Goal: Contribute content: Contribute content

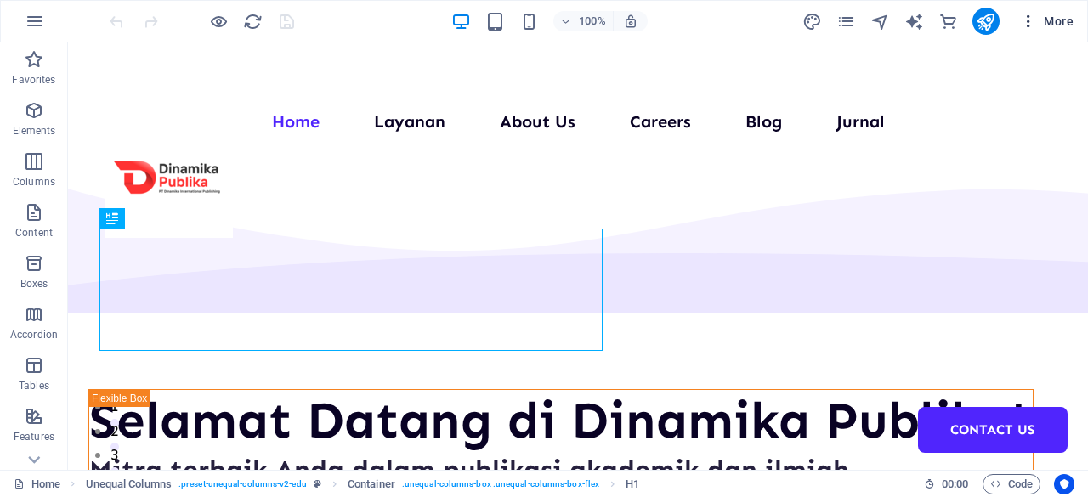
click at [1061, 18] on span "More" at bounding box center [1047, 21] width 54 height 17
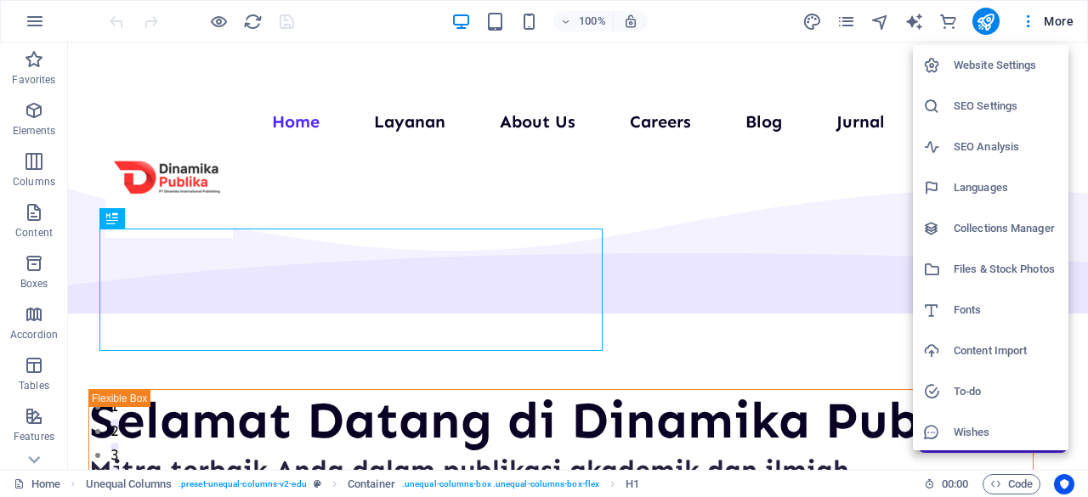
click at [1002, 225] on h6 "Collections Manager" at bounding box center [1006, 229] width 105 height 20
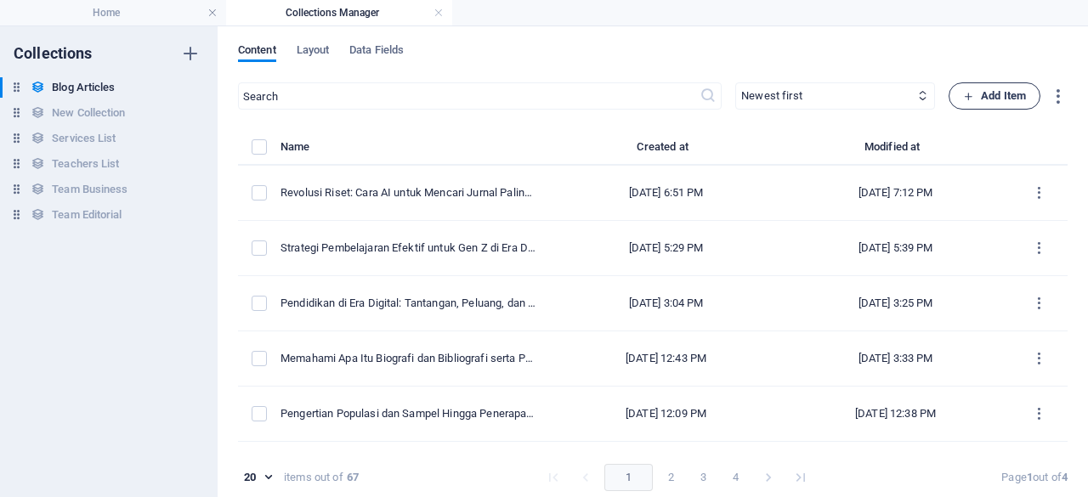
click at [990, 99] on span "Add Item" at bounding box center [994, 96] width 63 height 20
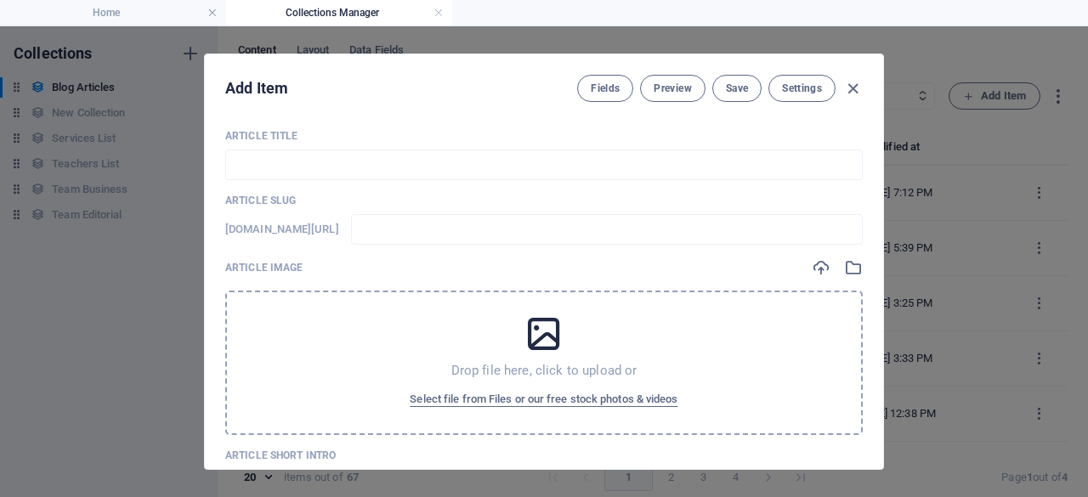
click at [333, 147] on div "Article Title ​" at bounding box center [544, 154] width 638 height 51
click at [306, 151] on input "text" at bounding box center [544, 165] width 638 height 31
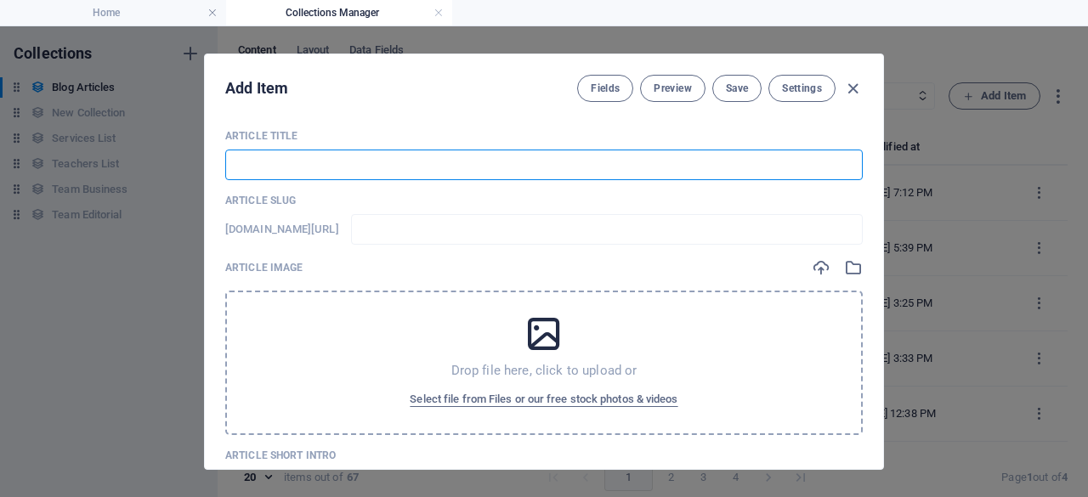
paste input "Panduan Lengkap Cara Membuat Kajian Pustaka yang Kuat dan Berdampak"
type input "Panduan Lengkap Cara Membuat Kajian Pustaka yang Kuat dan Berdampak"
type input "panduan-lengkap-cara-membuat-kajian-pustaka-yang-kuat-dan-berdampak"
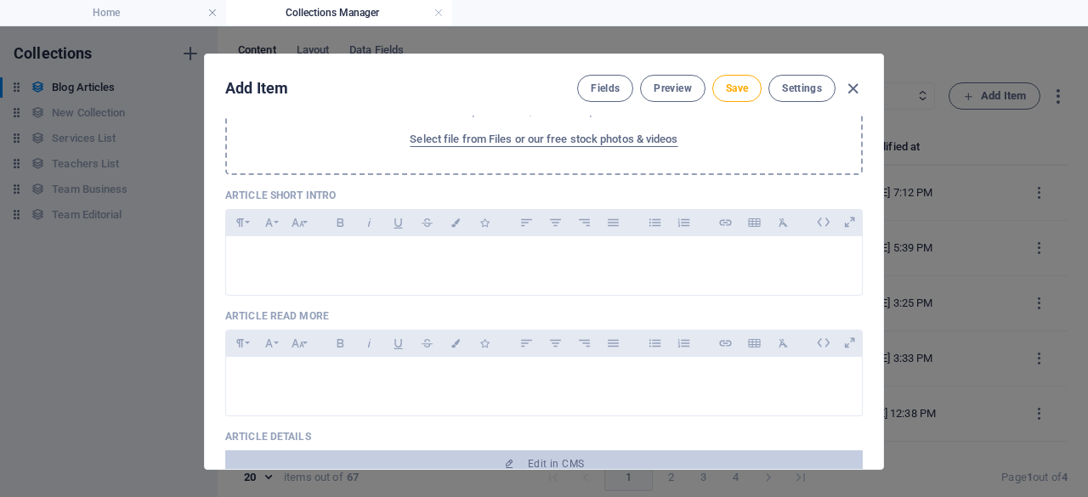
scroll to position [304, 0]
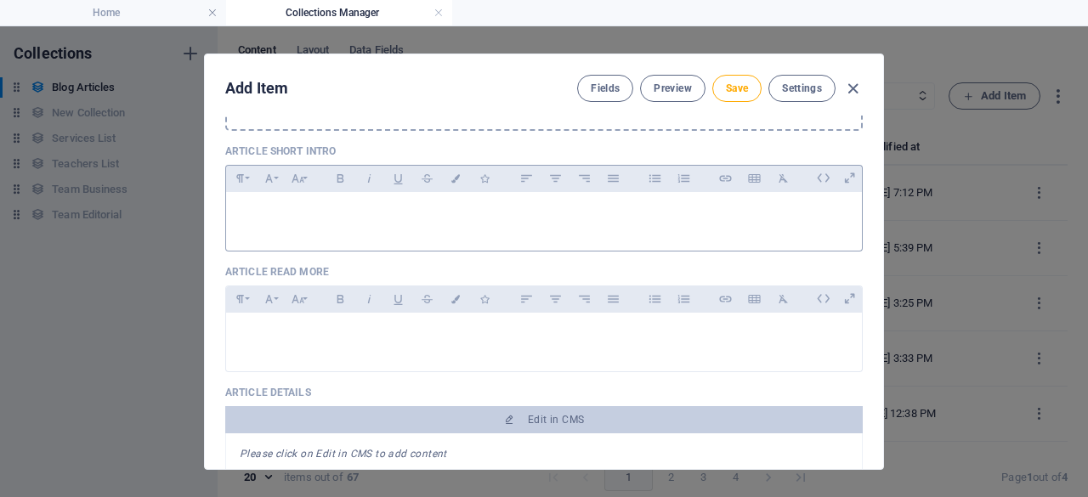
type input "Panduan Lengkap Cara Membuat Kajian Pustaka yang Kuat dan Berdampak"
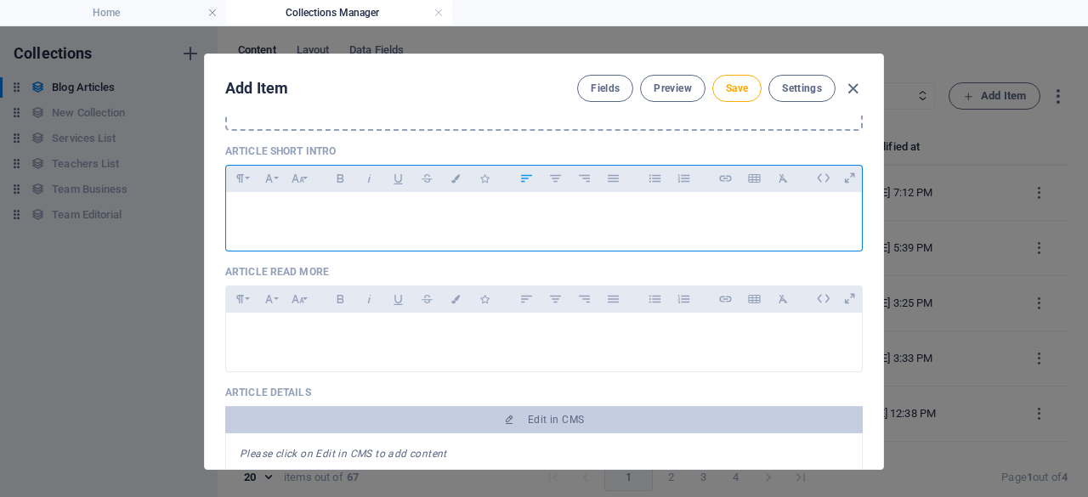
click at [395, 232] on div at bounding box center [544, 217] width 636 height 51
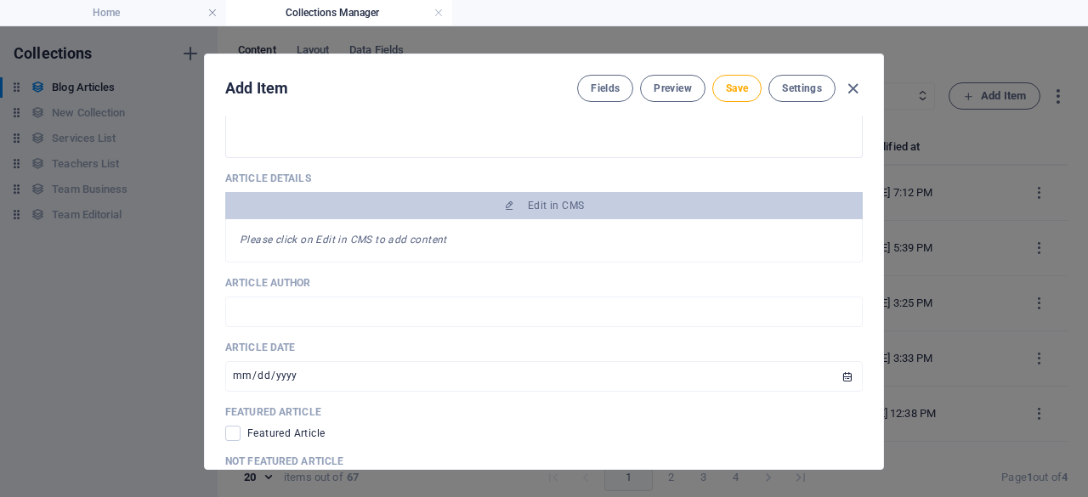
scroll to position [519, 0]
click at [610, 219] on div "Please click on Edit in CMS to add content" at bounding box center [544, 240] width 638 height 43
click at [719, 84] on button "Save" at bounding box center [736, 88] width 49 height 27
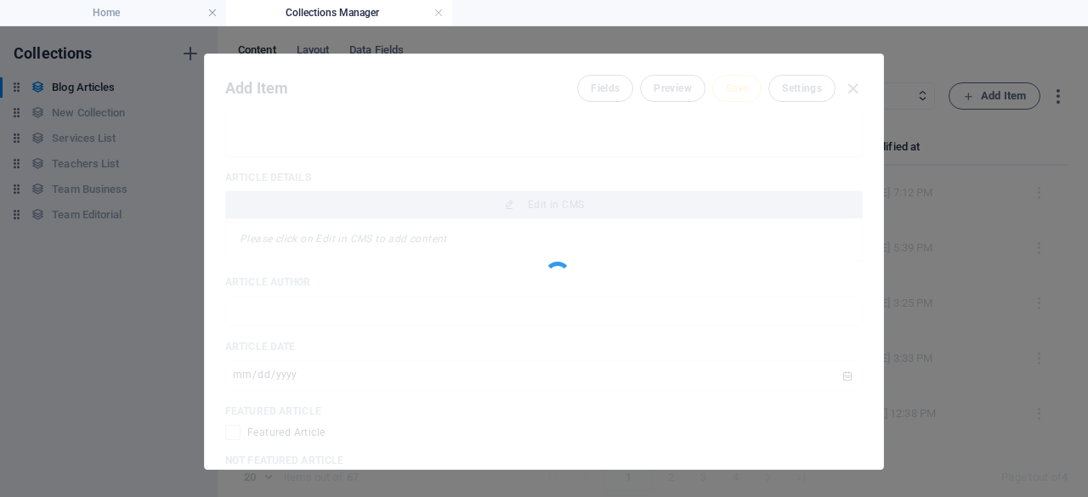
type input "panduan-lengkap-cara-membuat-kajian-pustaka-yang-kuat-dan-berdampak"
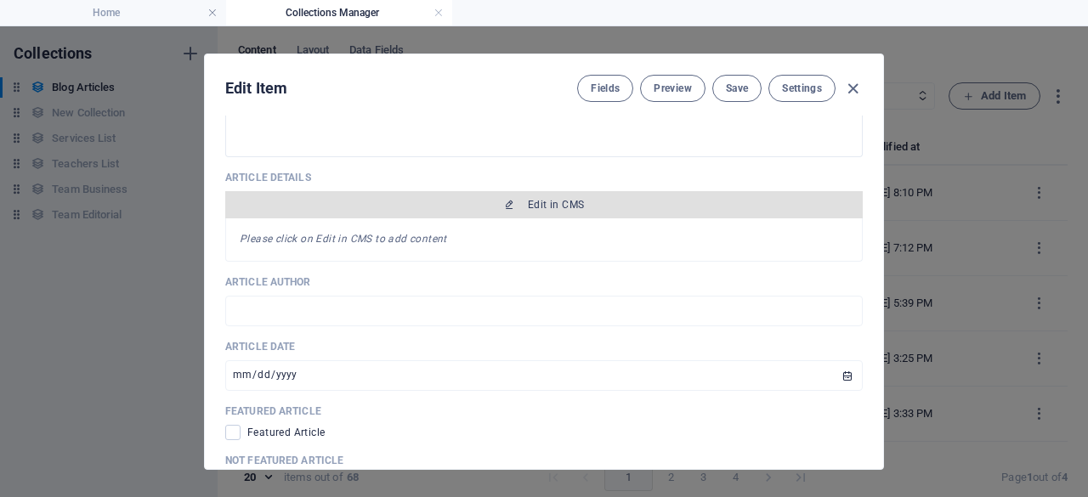
click at [610, 212] on button "Edit in CMS" at bounding box center [544, 204] width 638 height 27
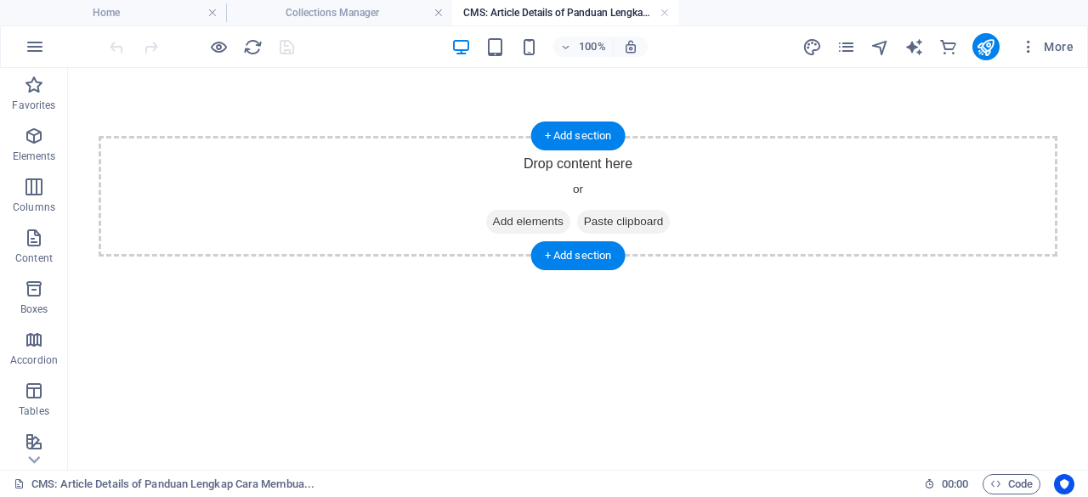
scroll to position [0, 0]
click at [575, 142] on div "+ Add section" at bounding box center [578, 136] width 94 height 29
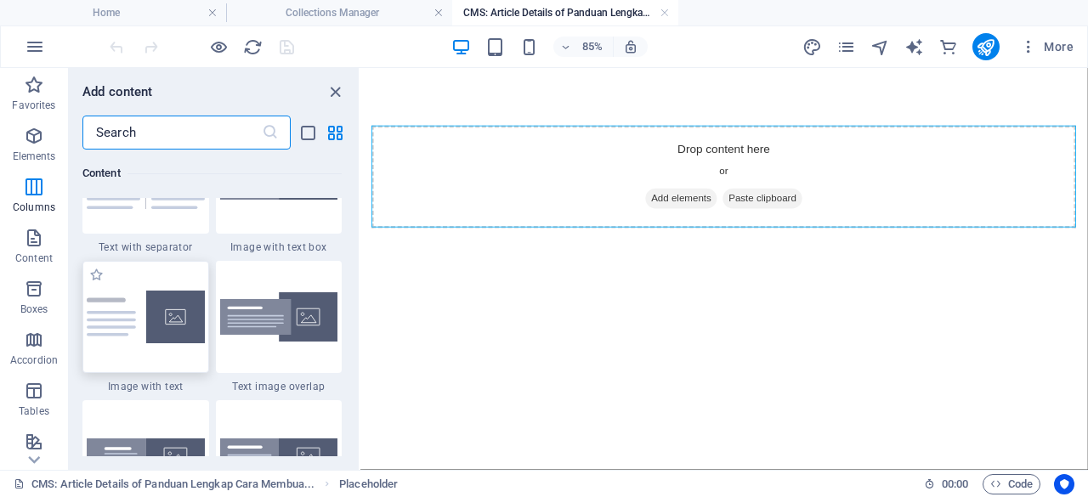
scroll to position [2919, 0]
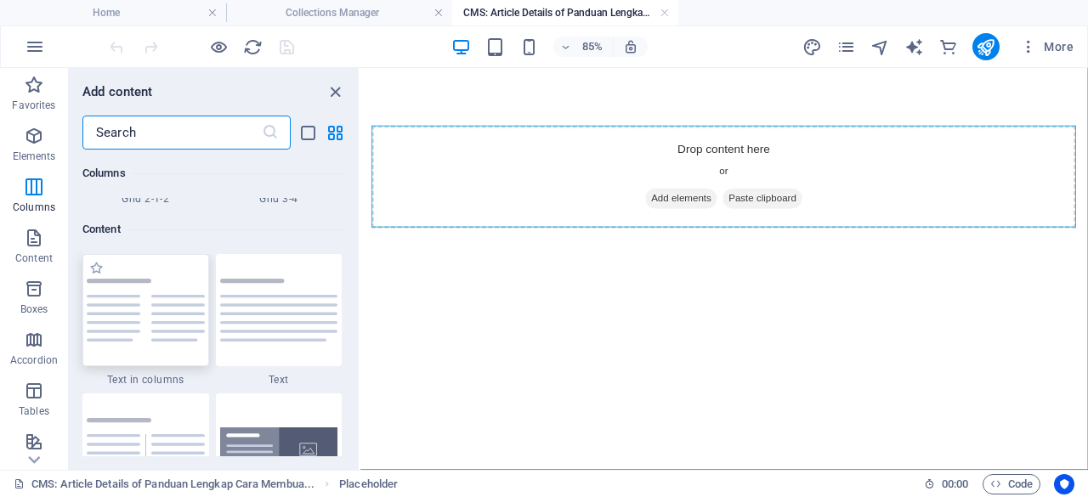
click at [146, 327] on img at bounding box center [146, 310] width 118 height 63
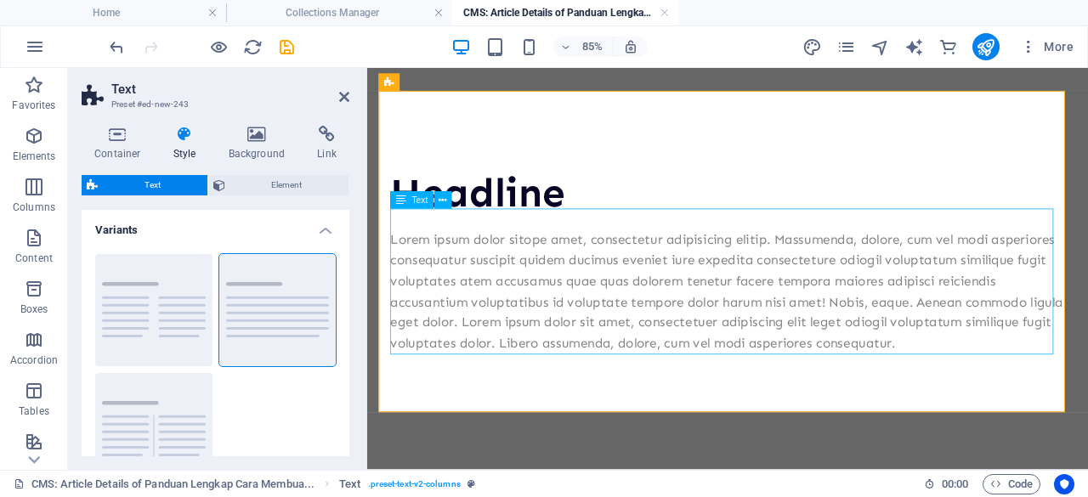
scroll to position [0, 0]
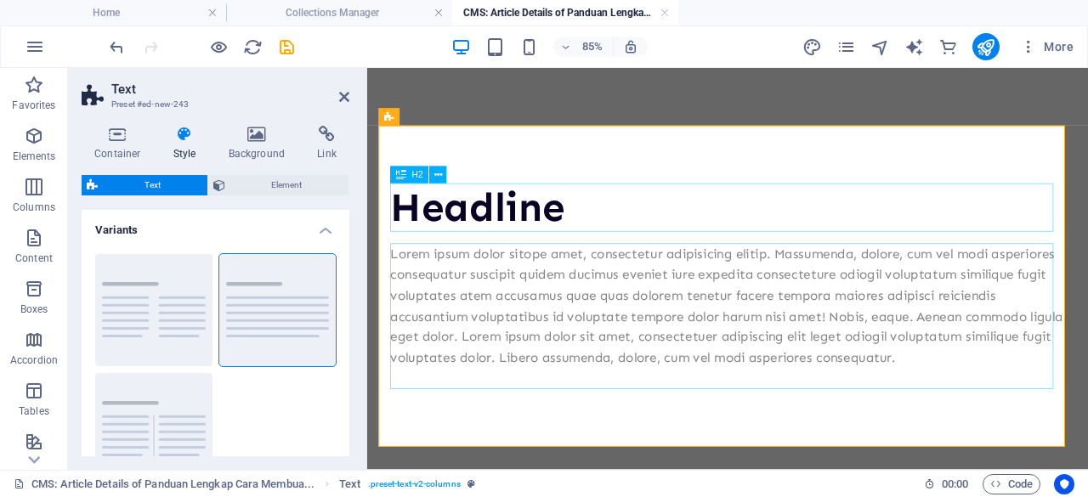
click at [608, 241] on div "Headline" at bounding box center [791, 232] width 794 height 57
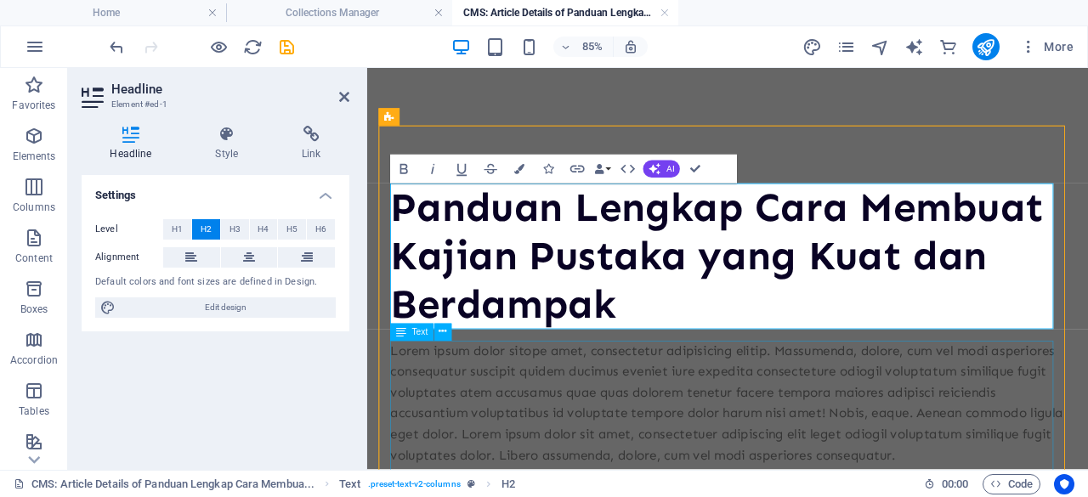
click at [670, 428] on div "Lorem ipsum dolor sitope amet, consectetur adipisicing elitip. Massumenda, dolo…" at bounding box center [791, 462] width 794 height 147
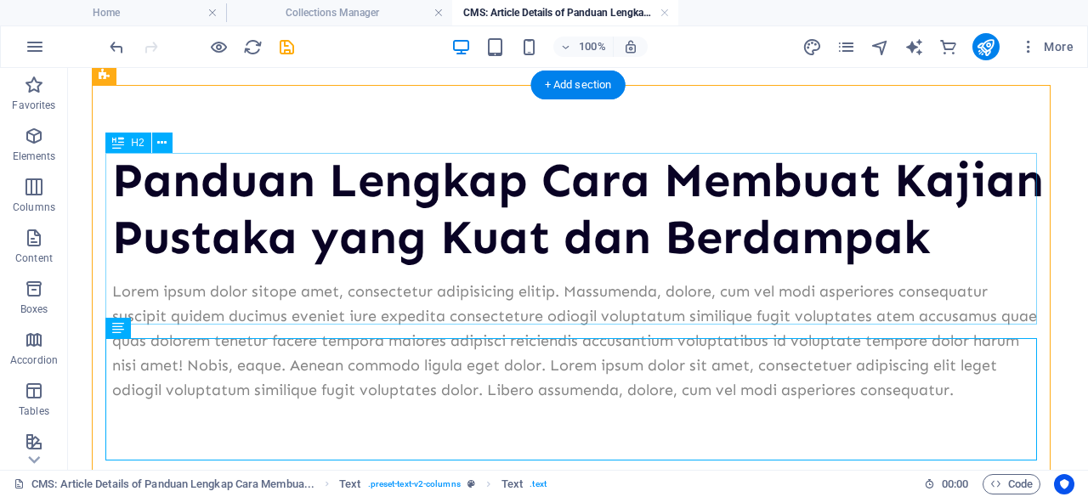
scroll to position [51, 0]
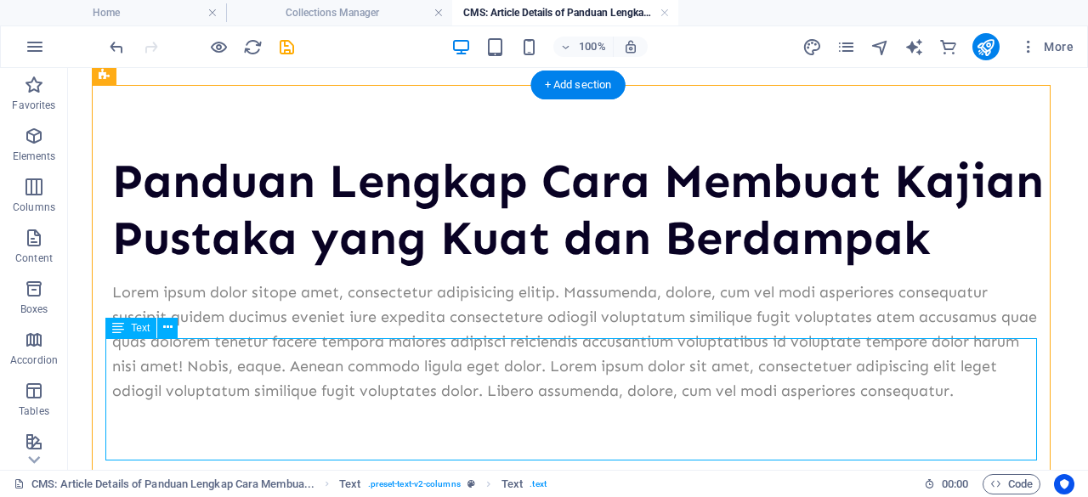
click at [257, 365] on div "Lorem ipsum dolor sitope amet, consectetur adipisicing elitip. Massumenda, dolo…" at bounding box center [578, 342] width 932 height 122
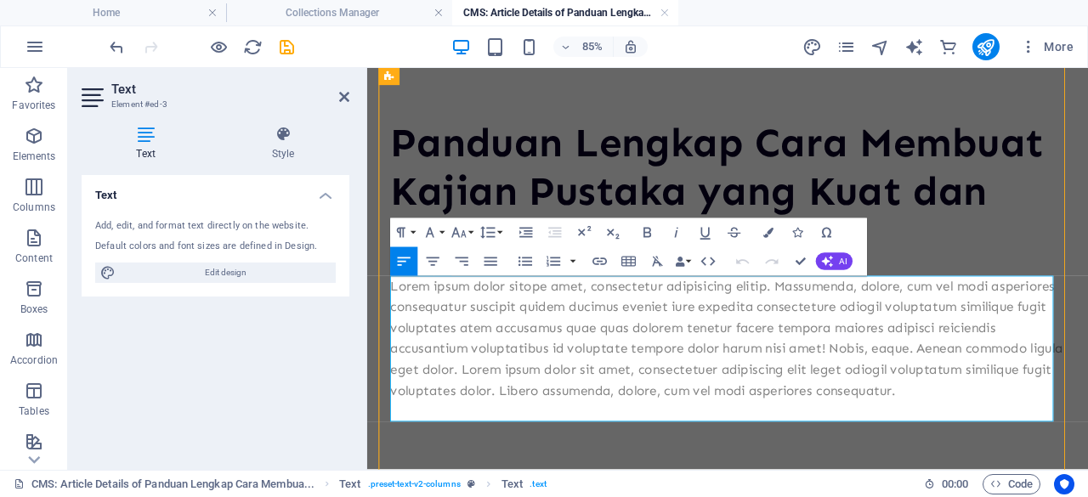
scroll to position [125, 0]
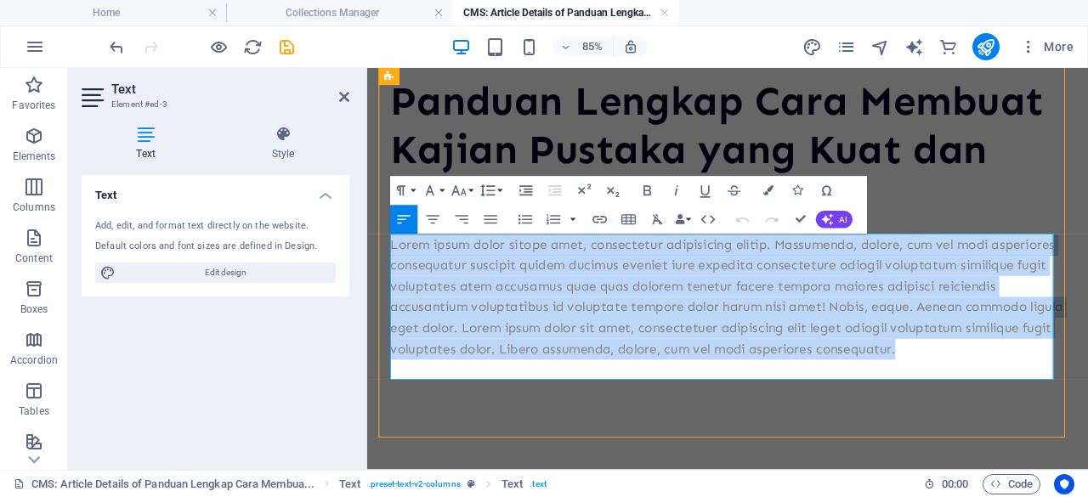
drag, startPoint x: 497, startPoint y: 427, endPoint x: 394, endPoint y: 272, distance: 185.8
click at [394, 272] on p "Lorem ipsum dolor sitope amet, consectetur adipisicing elitip. Massumenda, dolo…" at bounding box center [791, 337] width 794 height 147
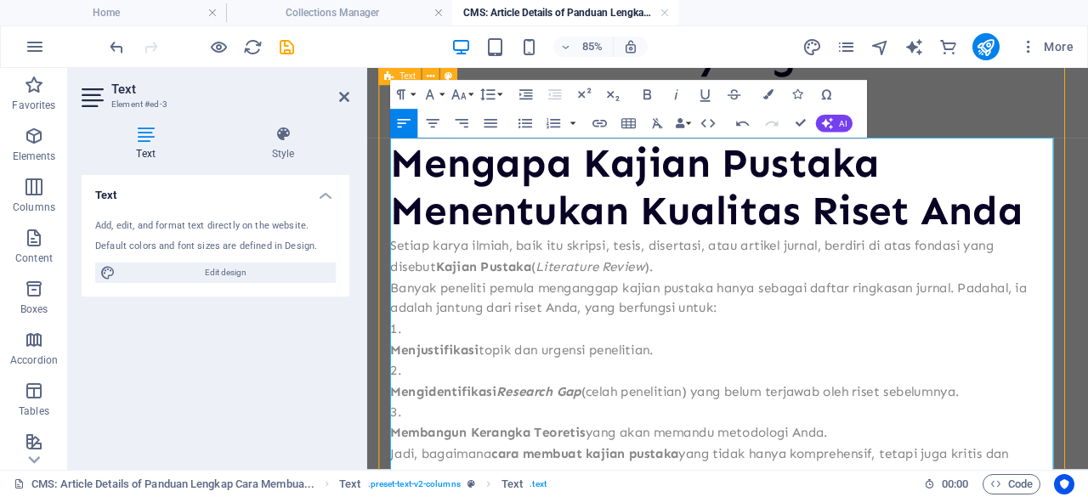
scroll to position [236, 0]
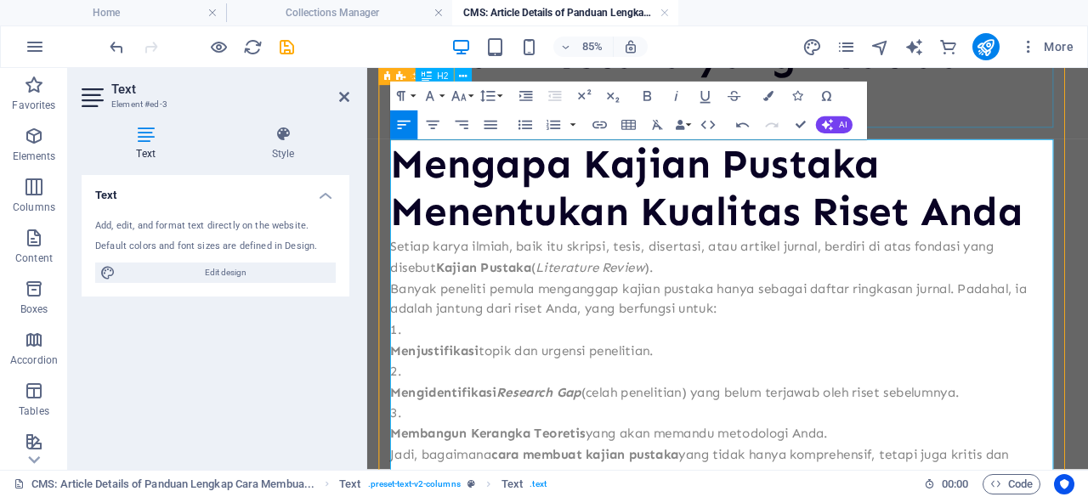
click at [1041, 94] on div "Panduan Lengkap Cara Membuat Kajian Pustaka yang Kuat dan Berdampak" at bounding box center [791, 54] width 794 height 172
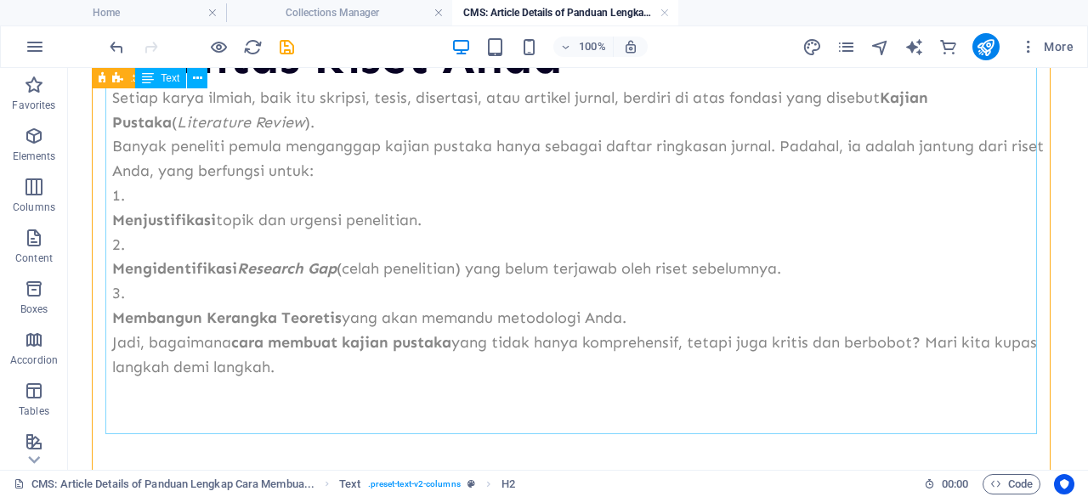
scroll to position [463, 0]
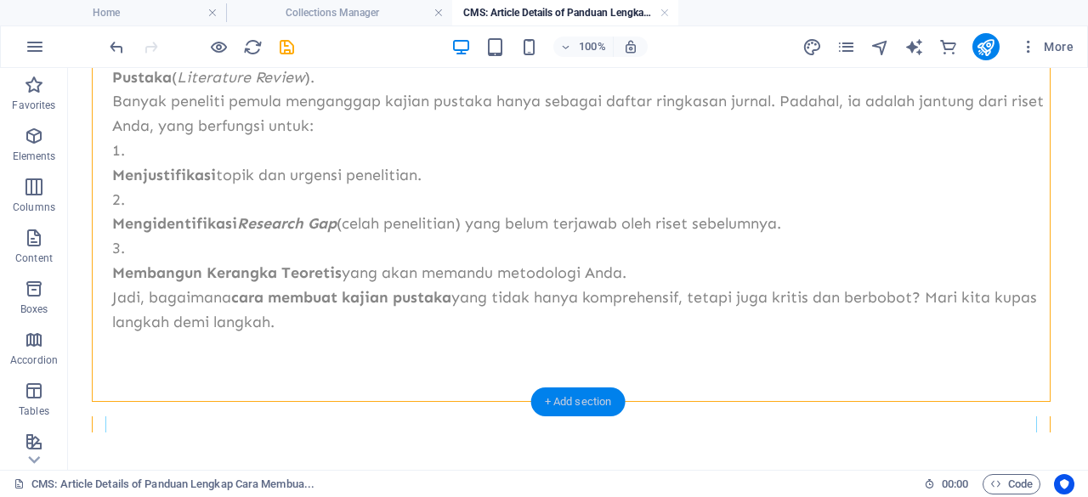
click at [586, 408] on div "+ Add section" at bounding box center [578, 402] width 94 height 29
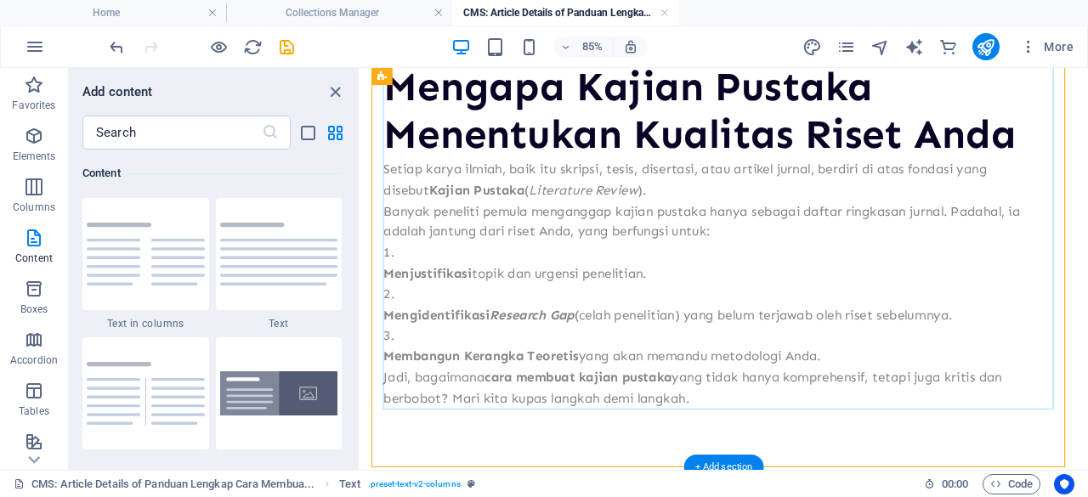
scroll to position [391, 0]
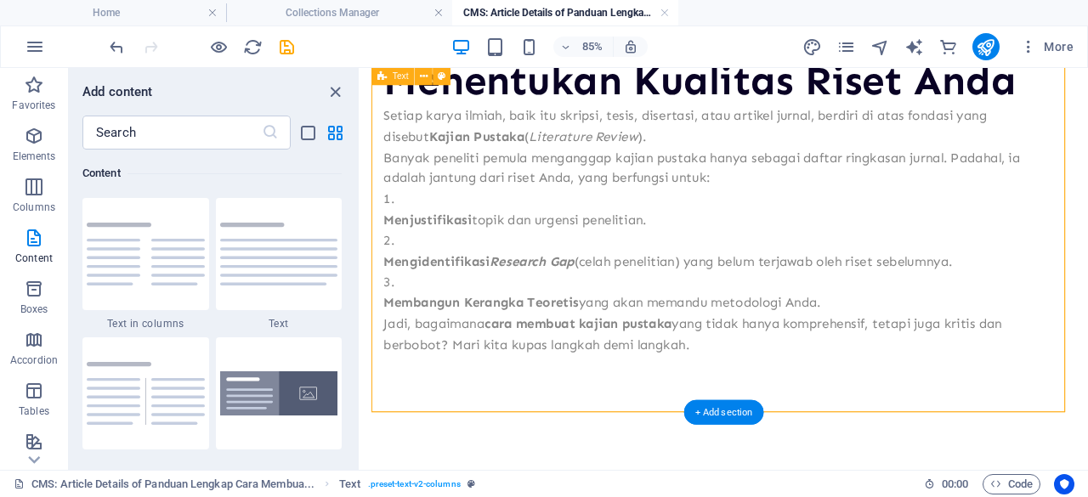
click at [556, 449] on div "Panduan Lengkap Cara Membuat Kajian Pustaka yang Kuat dan Berdampak Mengapa Kaj…" at bounding box center [788, 109] width 829 height 729
click at [570, 353] on div "Mengapa Kajian Pustaka Menentukan Kualitas Riset Anda Setiap karya ilmiah, baik…" at bounding box center [789, 202] width 802 height 408
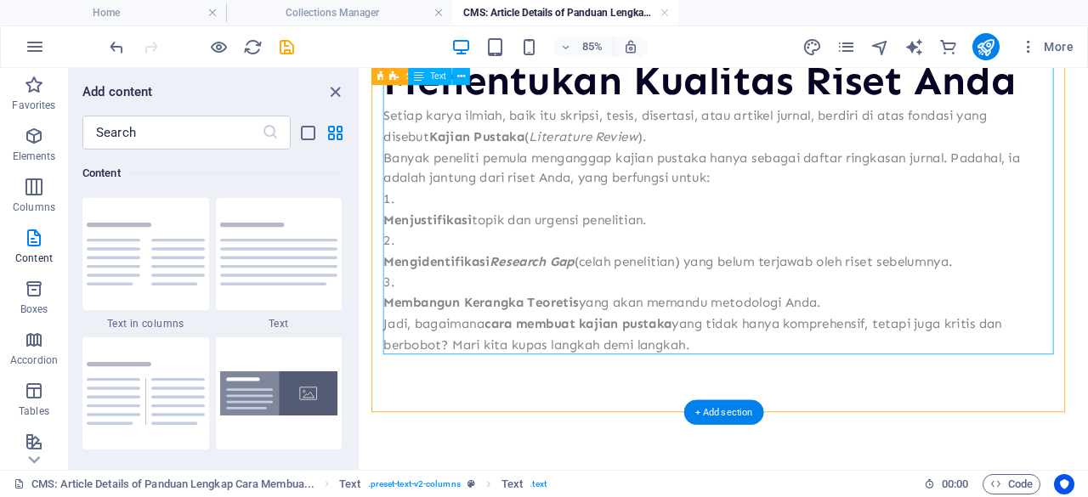
click at [570, 353] on div "Mengapa Kajian Pustaka Menentukan Kualitas Riset Anda Setiap karya ilmiah, baik…" at bounding box center [789, 202] width 802 height 408
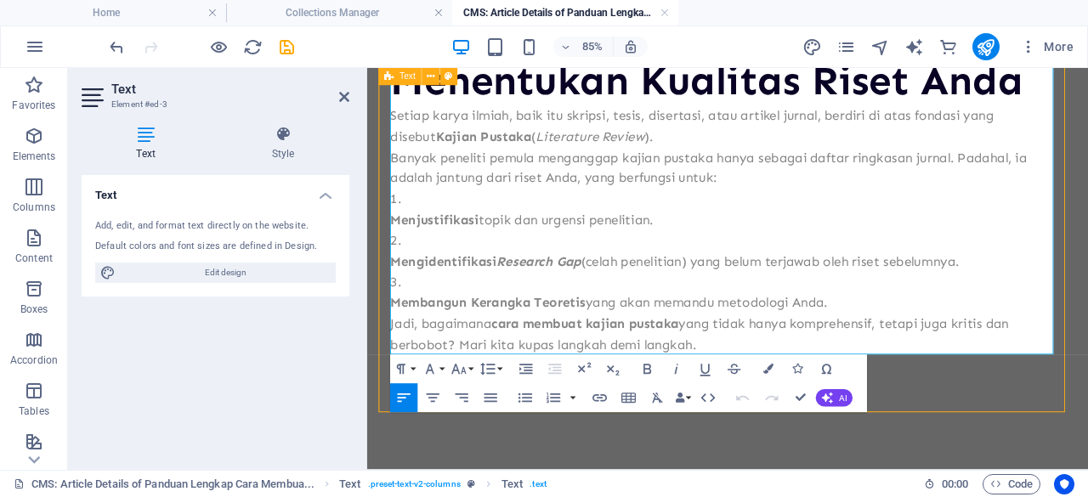
click at [1015, 455] on div "Panduan Lengkap Cara Membuat Kajian Pustaka yang Kuat dan Berdampak Mengapa Kaj…" at bounding box center [791, 109] width 821 height 729
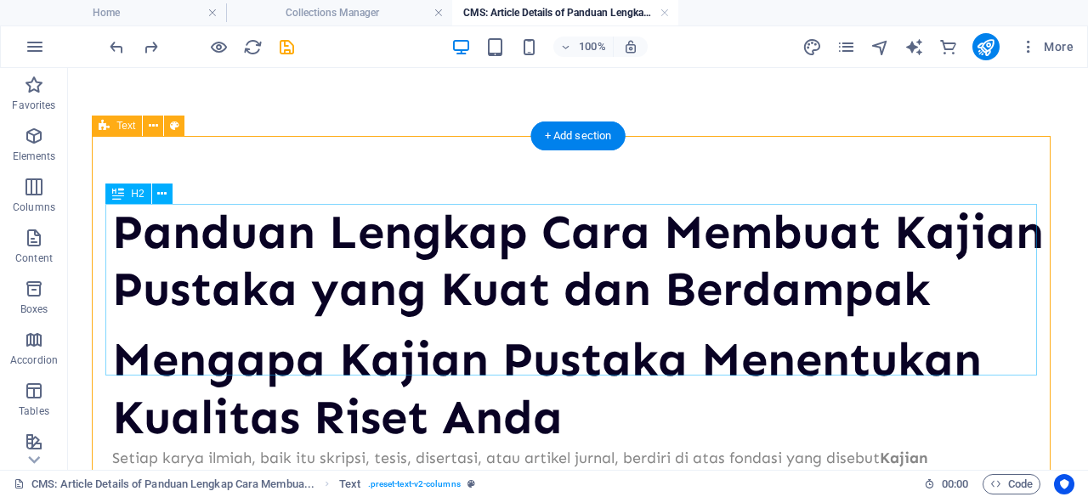
scroll to position [463, 0]
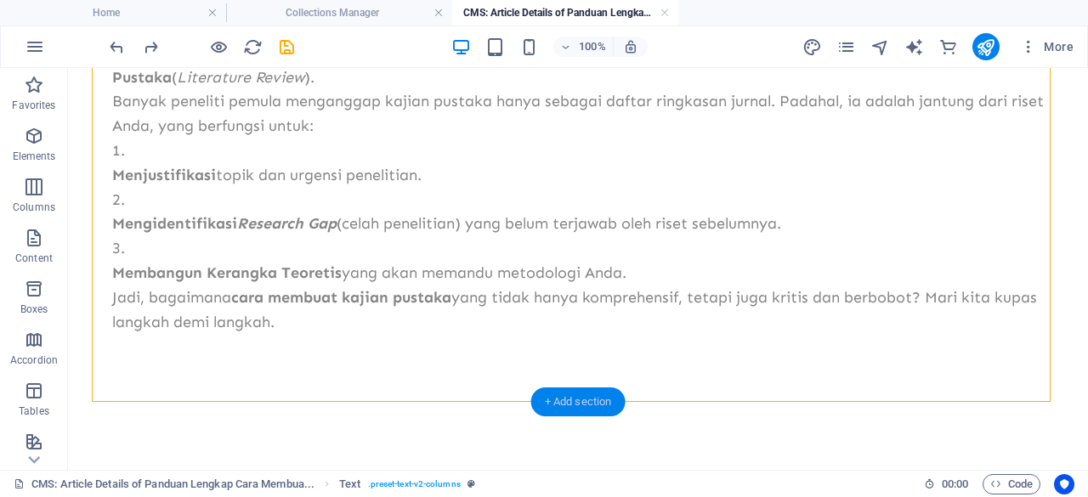
click at [590, 407] on div "+ Add section" at bounding box center [578, 402] width 94 height 29
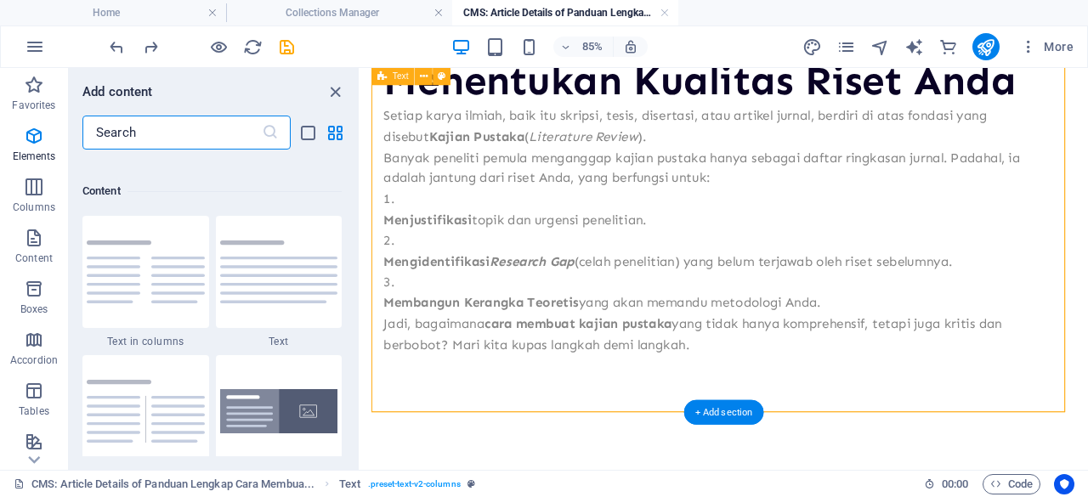
scroll to position [2975, 0]
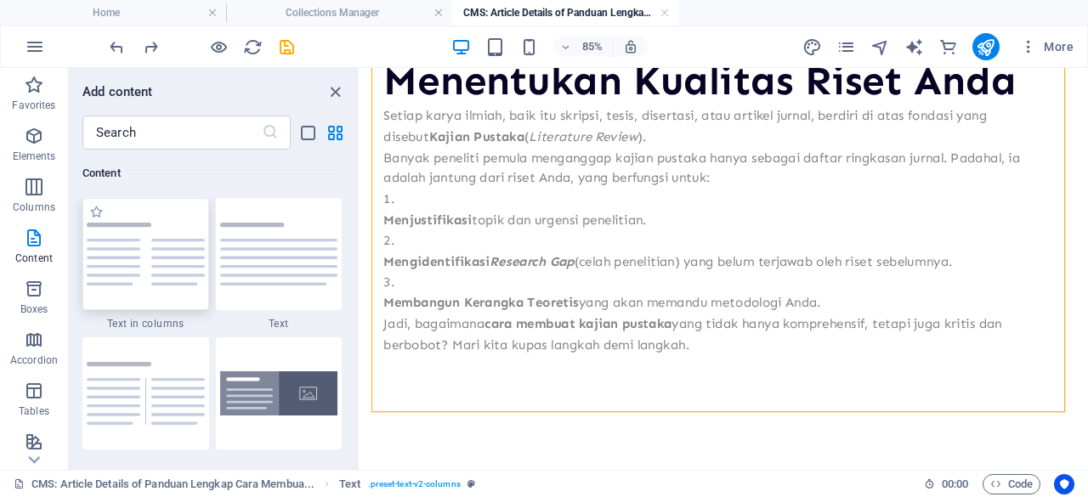
click at [128, 294] on div at bounding box center [145, 254] width 127 height 112
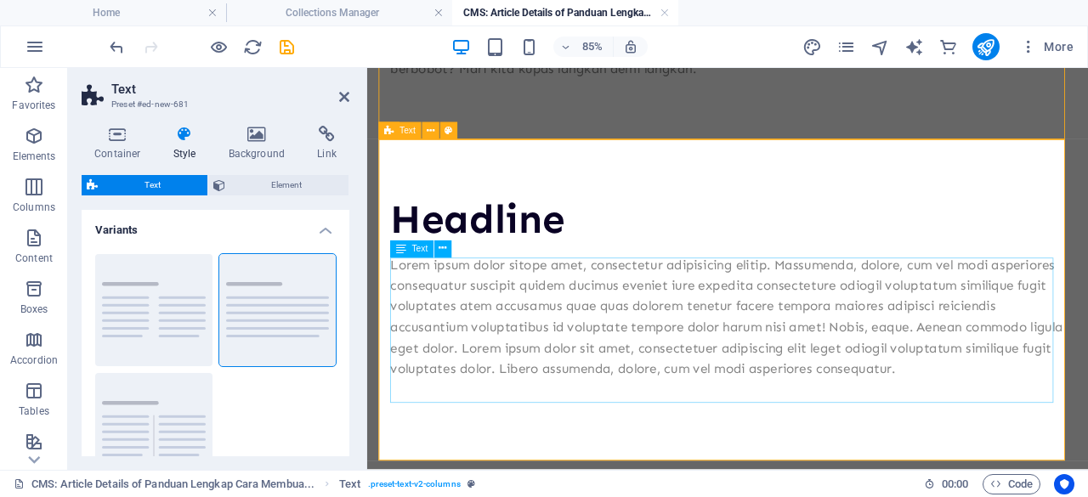
scroll to position [718, 0]
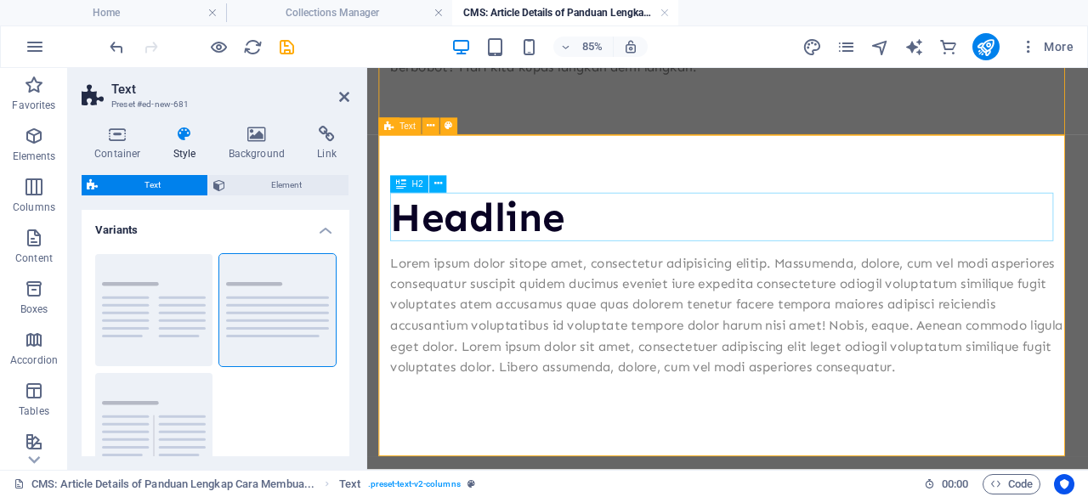
click at [549, 239] on div "Headline" at bounding box center [791, 244] width 794 height 57
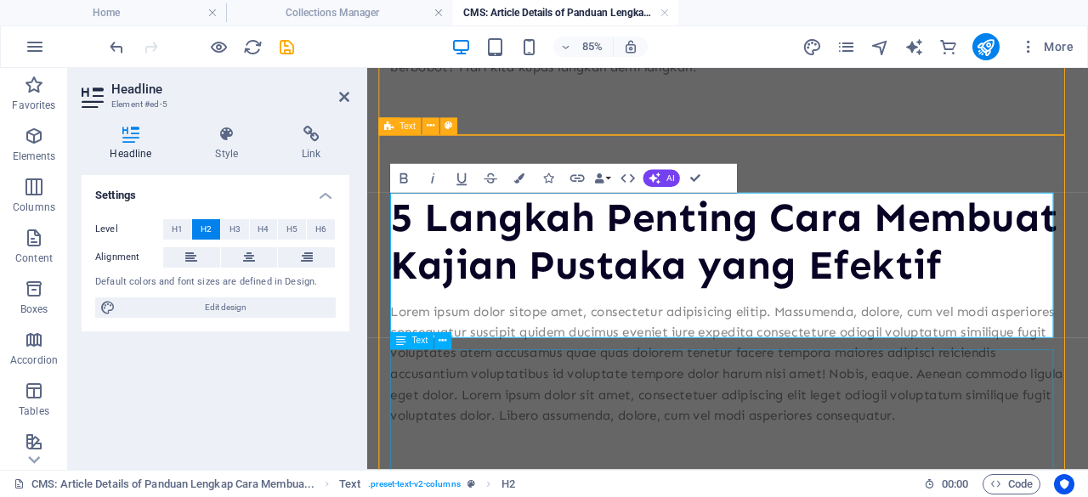
click at [534, 410] on div "Lorem ipsum dolor sitope amet, consectetur adipisicing elitip. Massumenda, dolo…" at bounding box center [791, 416] width 794 height 147
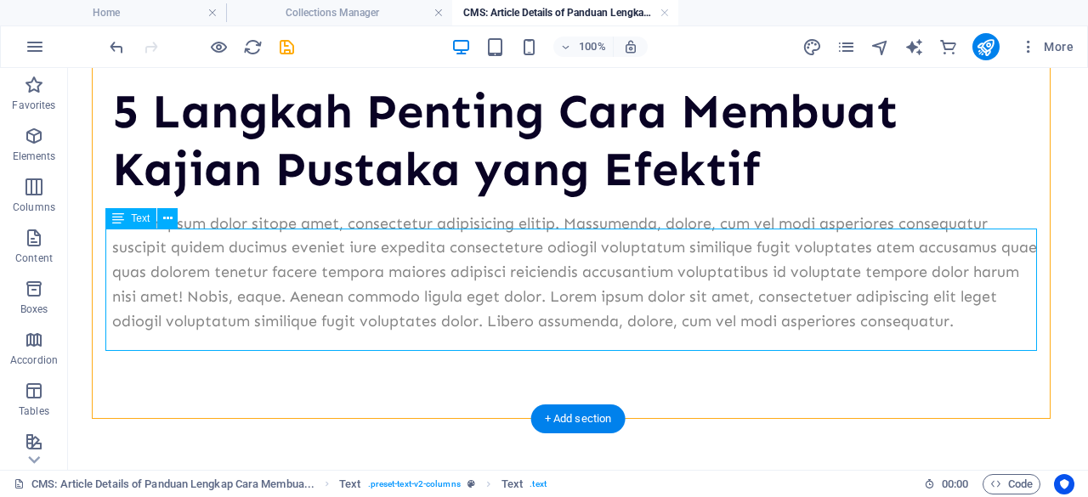
scroll to position [832, 0]
click at [254, 264] on div "Lorem ipsum dolor sitope amet, consectetur adipisicing elitip. Massumenda, dolo…" at bounding box center [578, 273] width 932 height 122
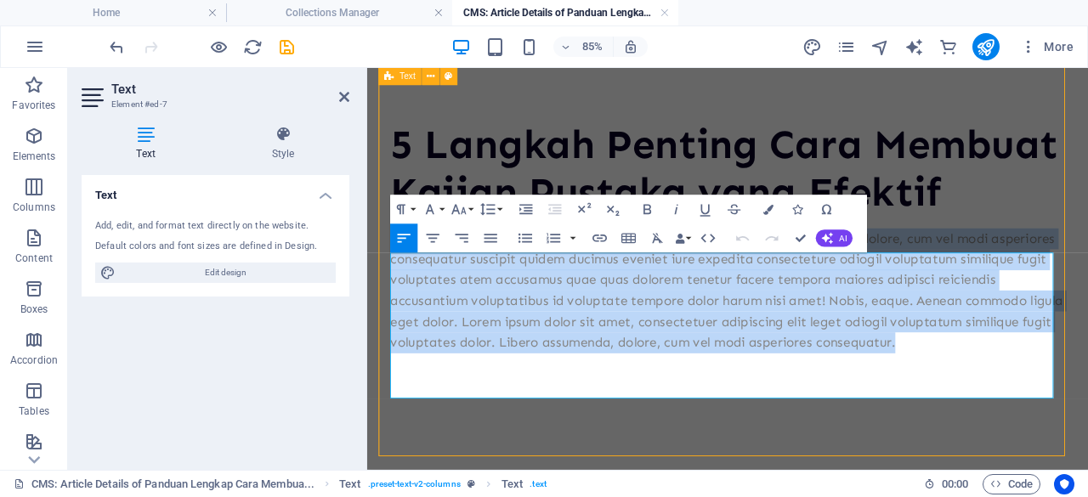
drag, startPoint x: 509, startPoint y: 446, endPoint x: 387, endPoint y: 302, distance: 189.4
click at [387, 302] on div "5 Langkah Penting Cara Membuat Kajian Pustaka yang Efektif Lorem ipsum dolor si…" at bounding box center [791, 267] width 821 height 411
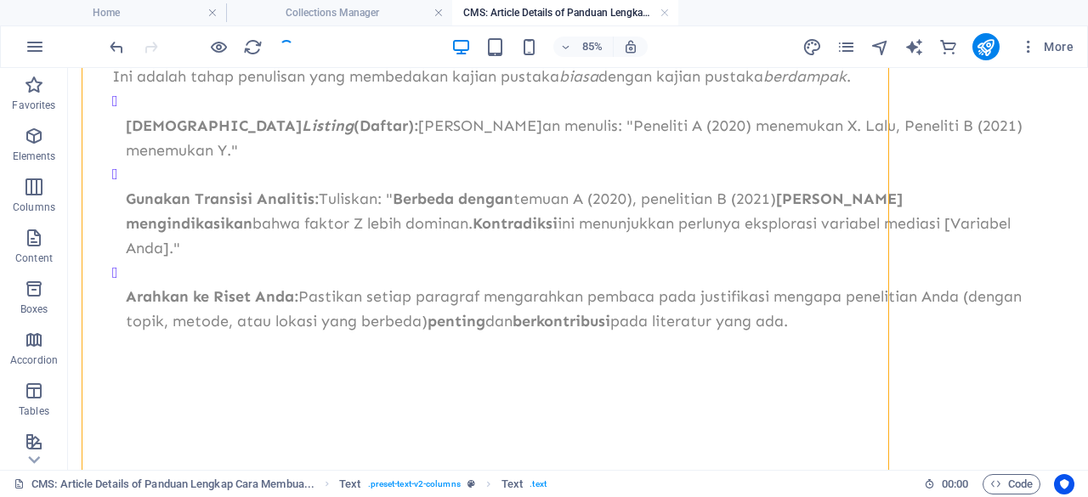
scroll to position [2048, 0]
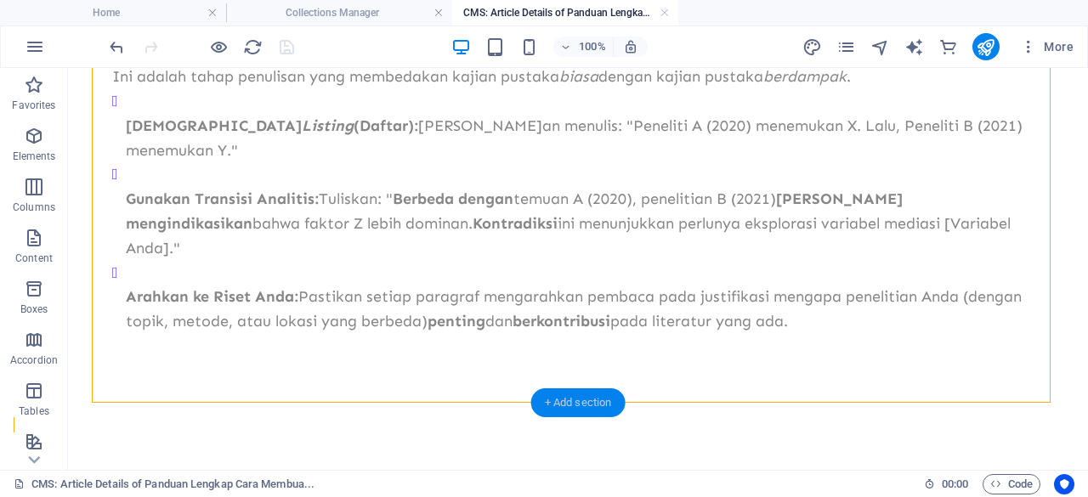
click at [559, 404] on div "+ Add section" at bounding box center [578, 403] width 94 height 29
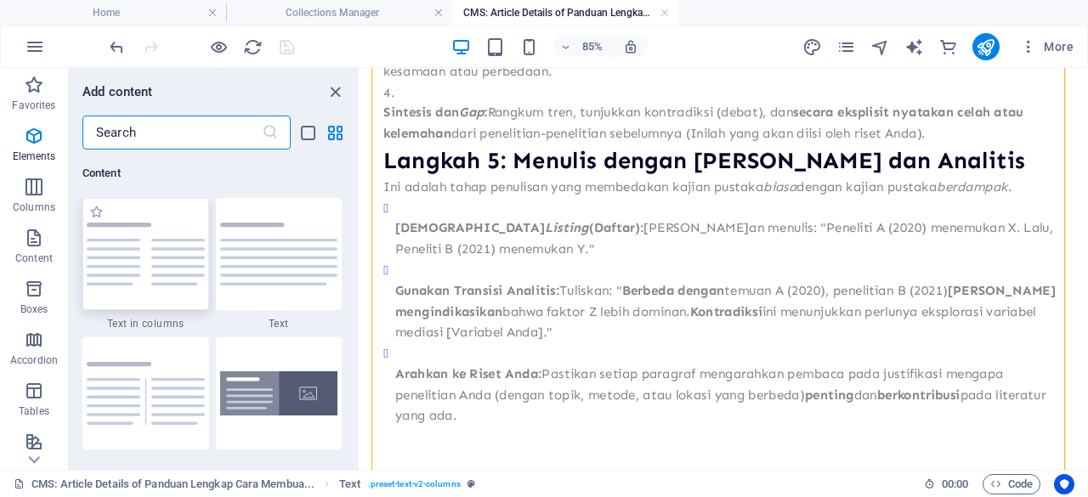
scroll to position [2975, 0]
click at [152, 274] on img at bounding box center [146, 254] width 118 height 63
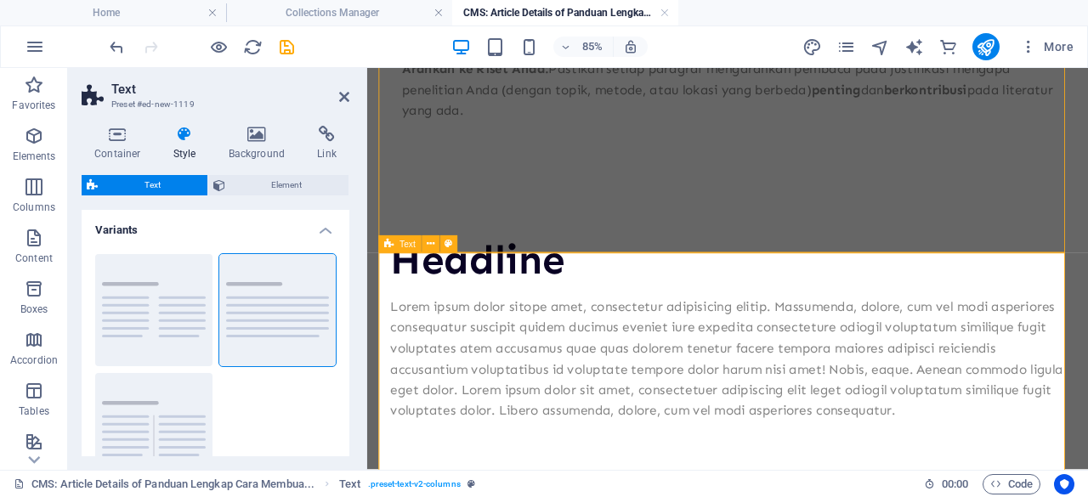
scroll to position [2501, 0]
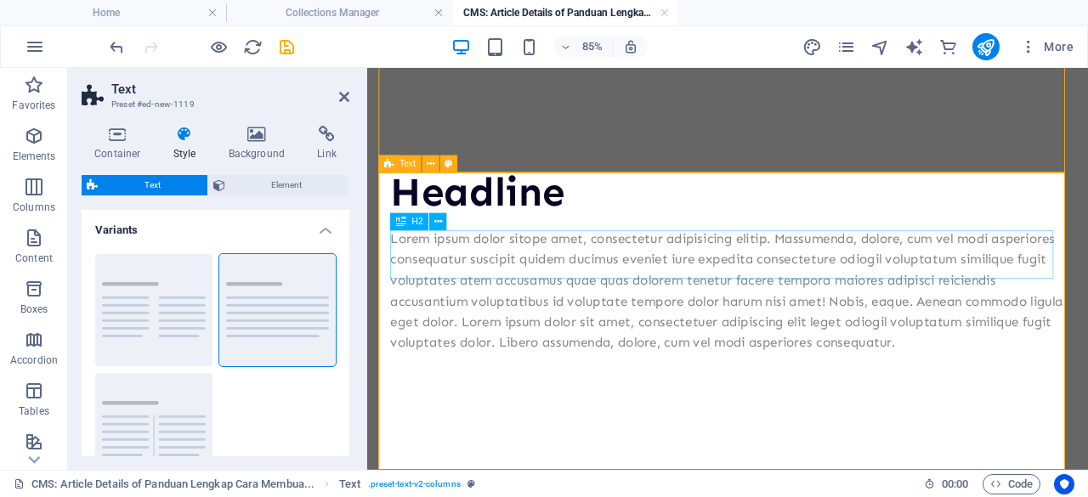
click at [598, 244] on div "Headline" at bounding box center [791, 215] width 794 height 57
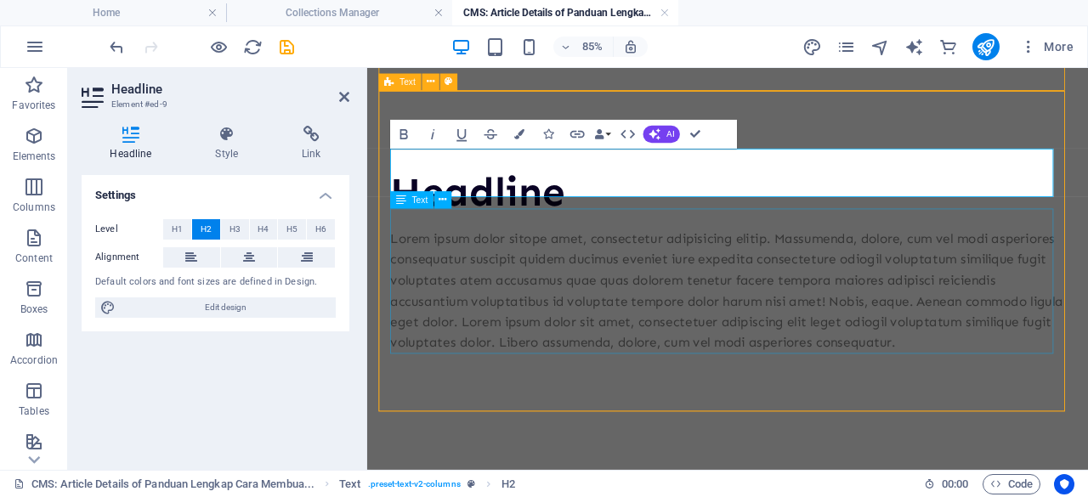
scroll to position [2598, 0]
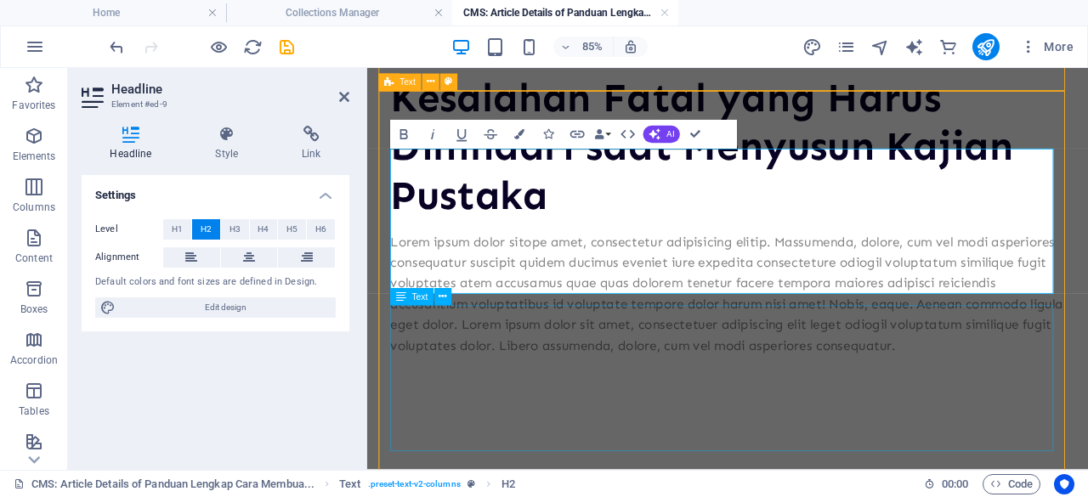
click at [568, 371] on div "Lorem ipsum dolor sitope amet, consectetur adipisicing elitip. Massumenda, dolo…" at bounding box center [791, 334] width 794 height 147
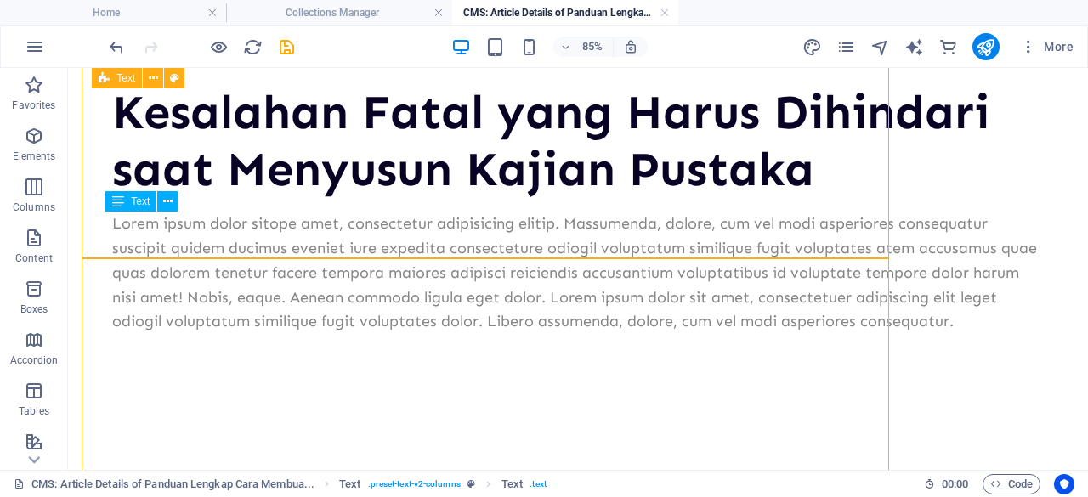
scroll to position [2435, 0]
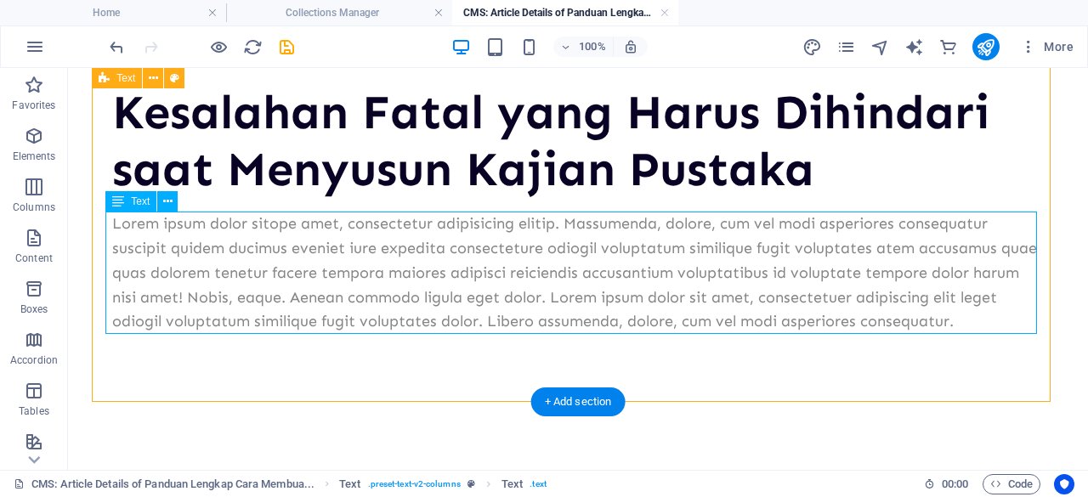
click at [279, 268] on div "Lorem ipsum dolor sitope amet, consectetur adipisicing elitip. Massumenda, dolo…" at bounding box center [578, 273] width 932 height 122
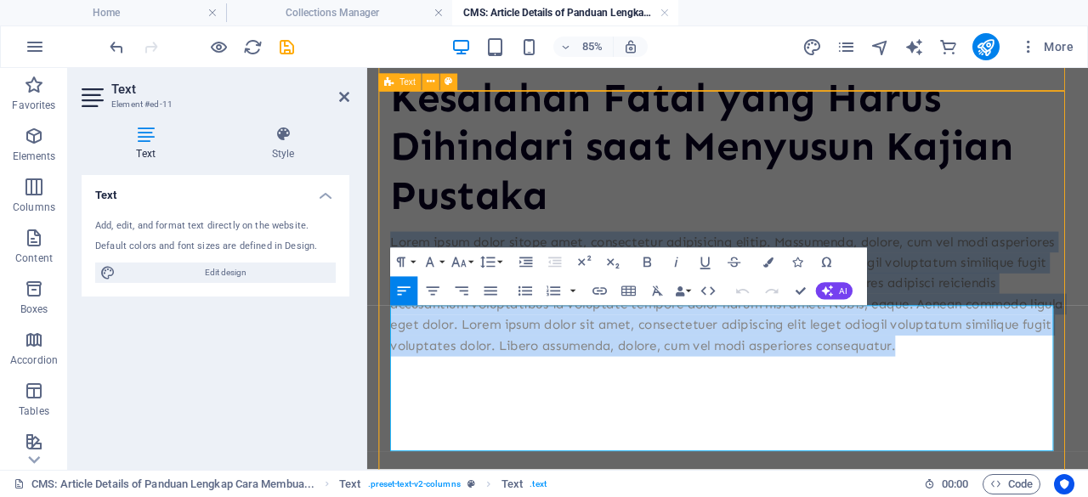
drag, startPoint x: 506, startPoint y: 504, endPoint x: 398, endPoint y: 362, distance: 178.4
click at [398, 362] on p "Lorem ipsum dolor sitope amet, consectetur adipisicing elitip. Massumenda, dolo…" at bounding box center [791, 334] width 794 height 147
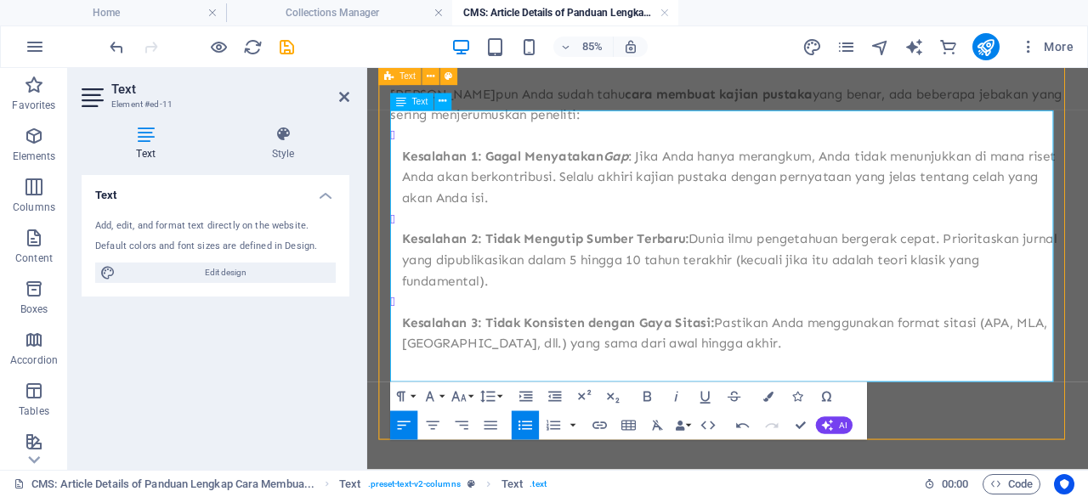
scroll to position [2860, 0]
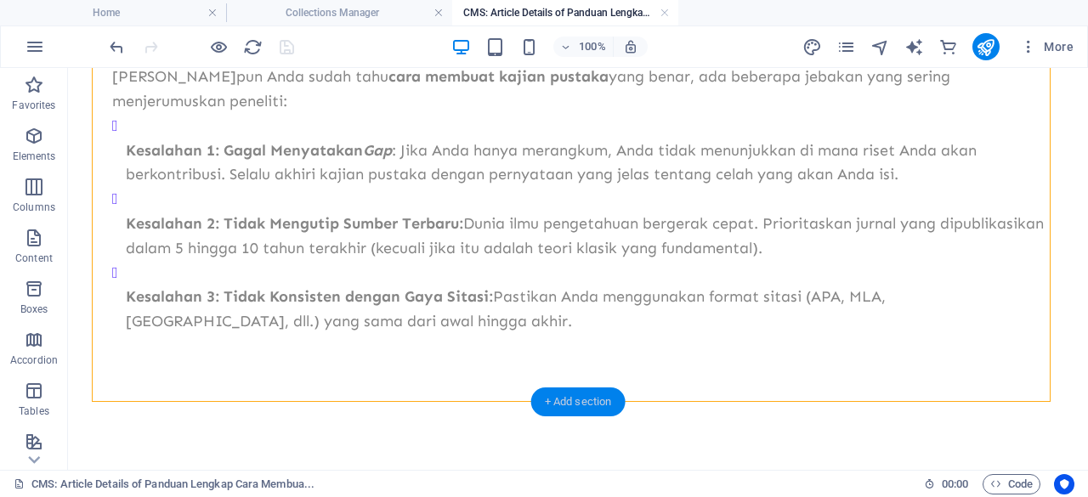
click at [559, 395] on div "+ Add section" at bounding box center [578, 402] width 94 height 29
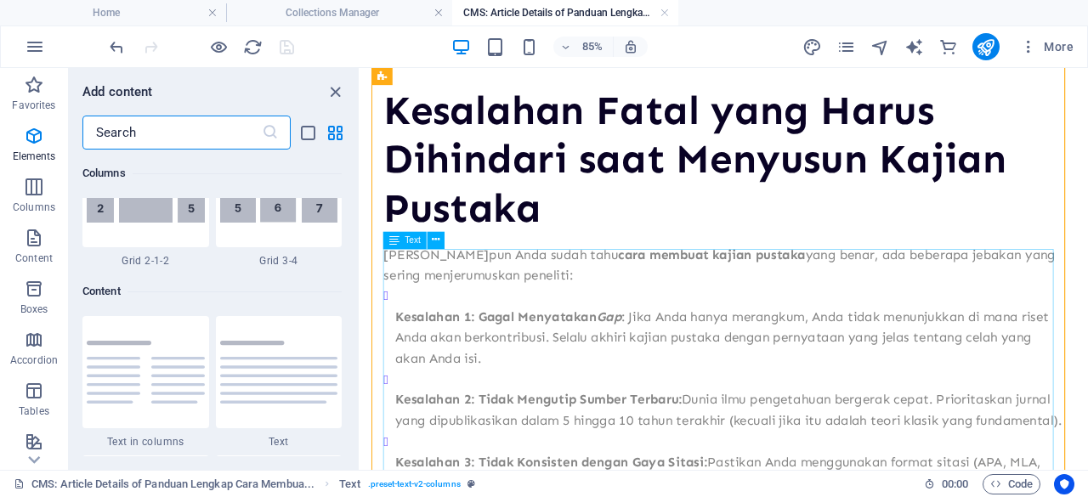
scroll to position [2975, 0]
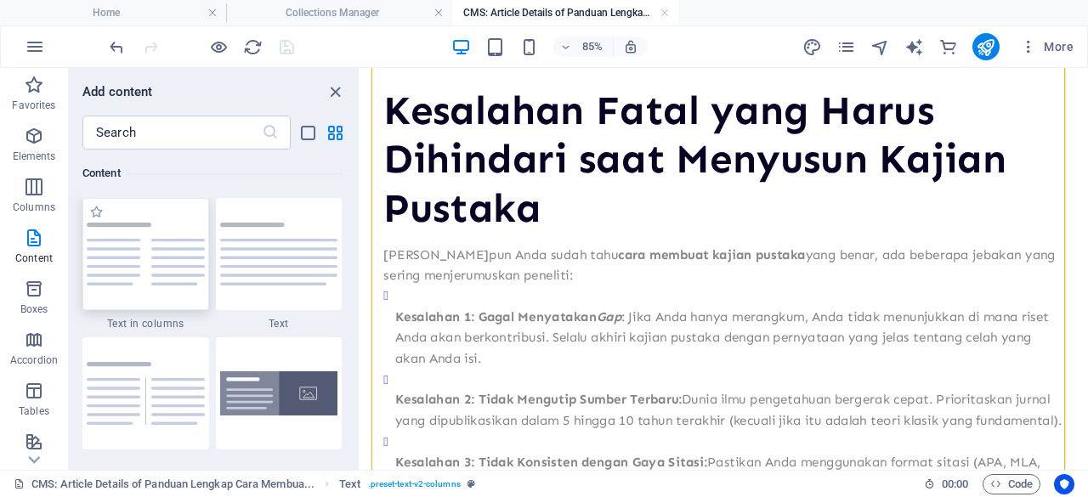
click at [173, 273] on img at bounding box center [146, 254] width 118 height 63
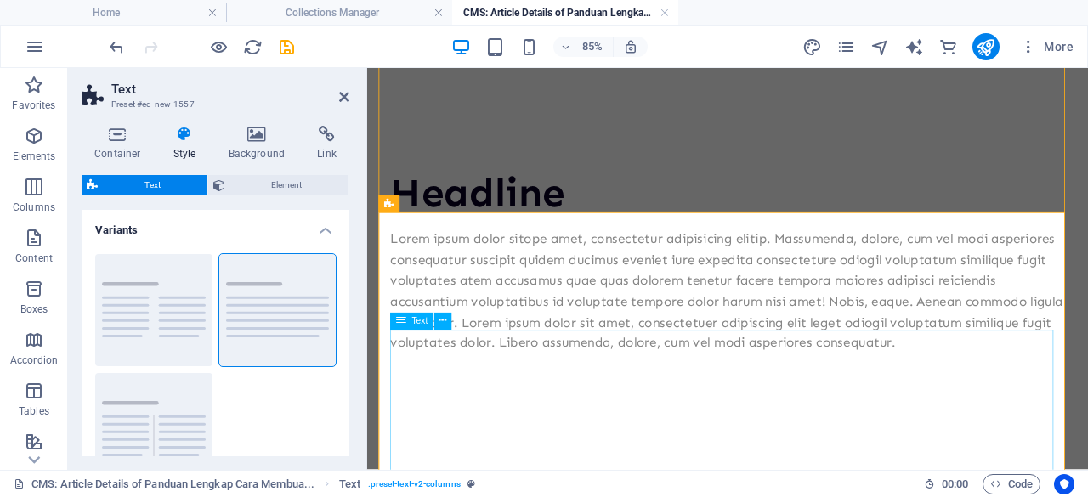
scroll to position [3147, 0]
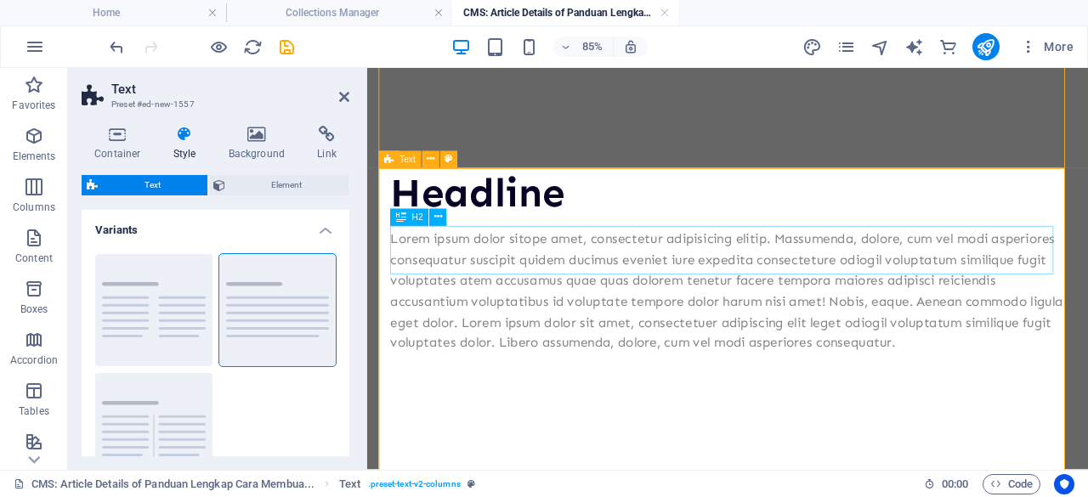
click at [543, 244] on div "Headline" at bounding box center [791, 215] width 794 height 57
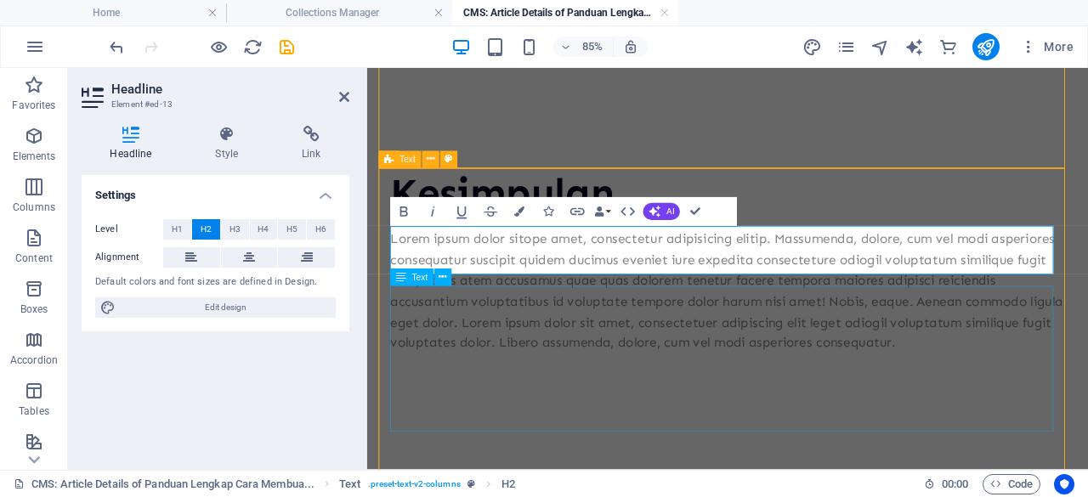
click at [587, 405] on div "Lorem ipsum dolor sitope amet, consectetur adipisicing elitip. Massumenda, dolo…" at bounding box center [791, 331] width 794 height 147
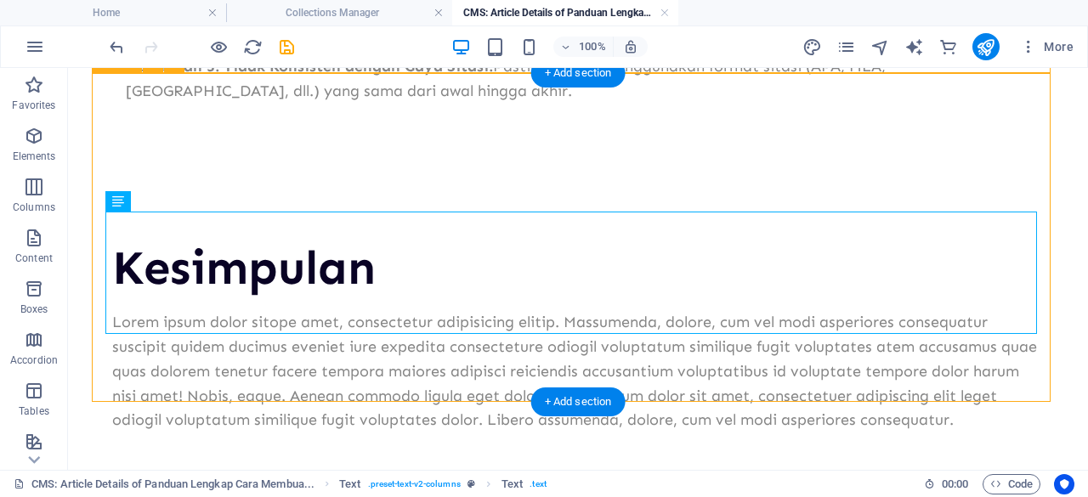
scroll to position [2913, 0]
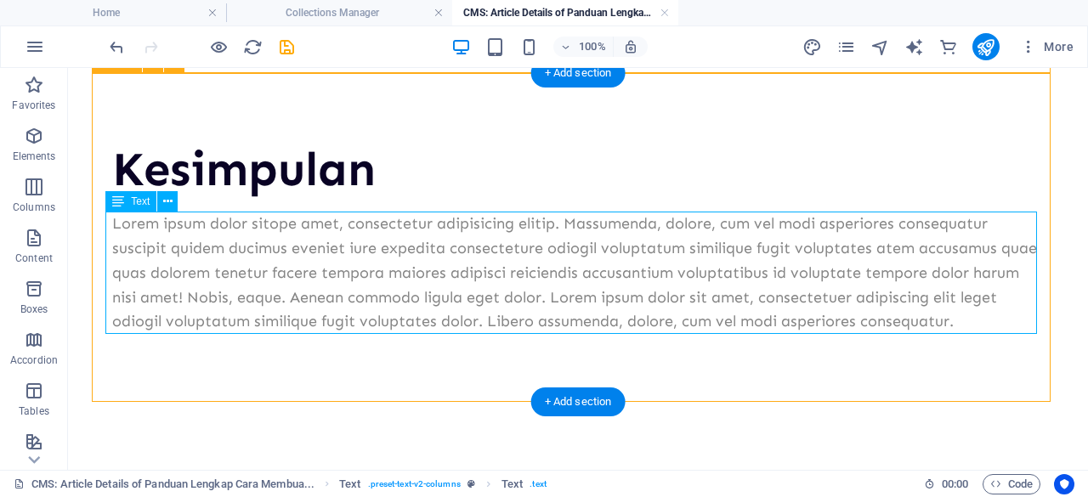
click at [951, 324] on div "Lorem ipsum dolor sitope amet, consectetur adipisicing elitip. Massumenda, dolo…" at bounding box center [578, 273] width 932 height 122
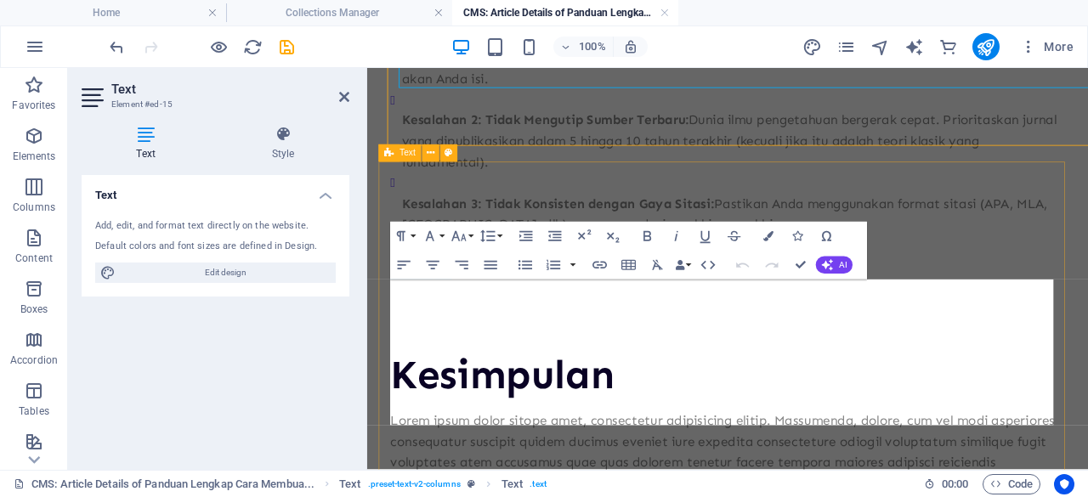
scroll to position [3155, 0]
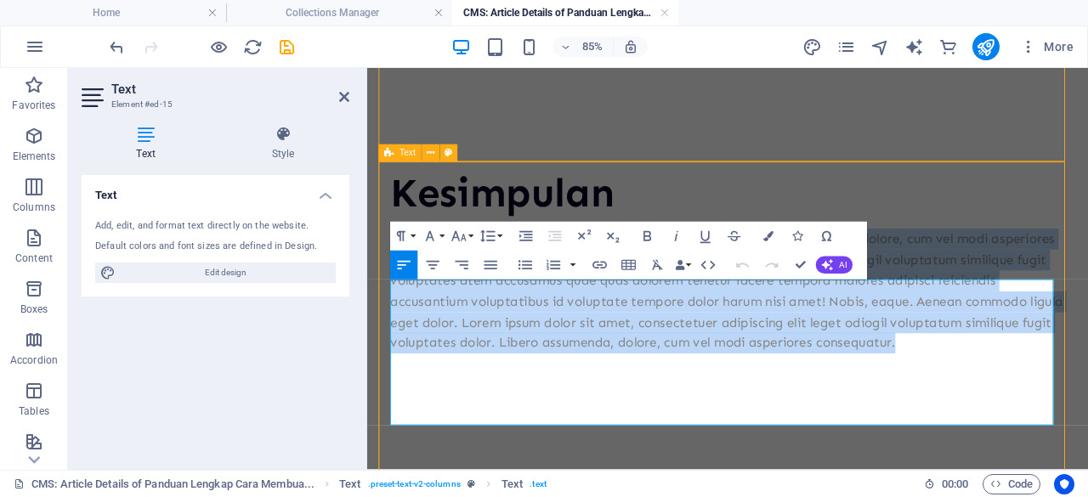
drag, startPoint x: 494, startPoint y: 480, endPoint x: 383, endPoint y: 338, distance: 180.6
click at [383, 338] on div "Kesimpulan Lorem ipsum dolor sitope amet, consectetur adipisicing elitip. Massu…" at bounding box center [791, 296] width 821 height 354
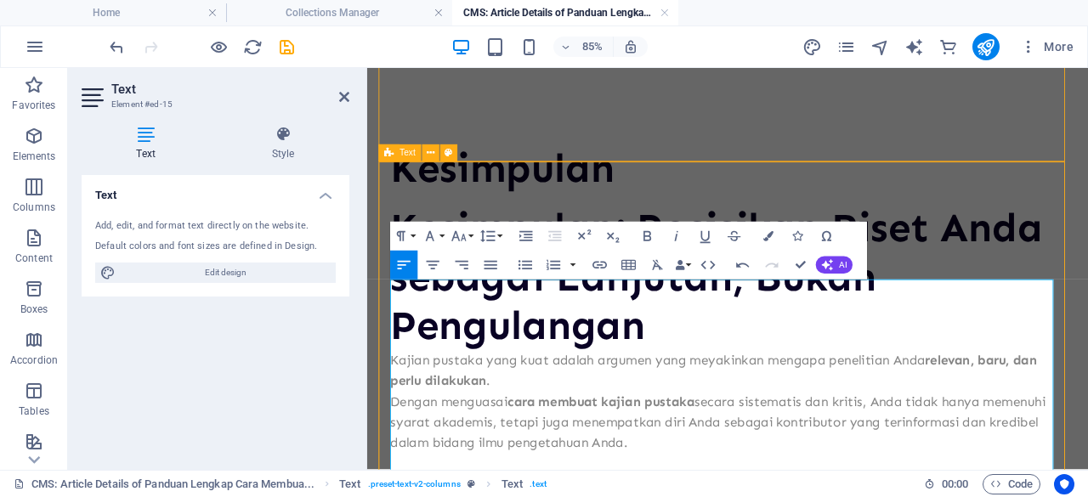
click at [723, 400] on h2 "Kesimpulan: Posisikan Riset Anda sebagai Lanjutan, Bukan Pengulangan" at bounding box center [791, 315] width 794 height 172
click at [686, 337] on h2 "Kesimpulan: Posisikan Riset Anda sebagai Lanjutan, Bukan Pengulangan" at bounding box center [791, 315] width 794 height 172
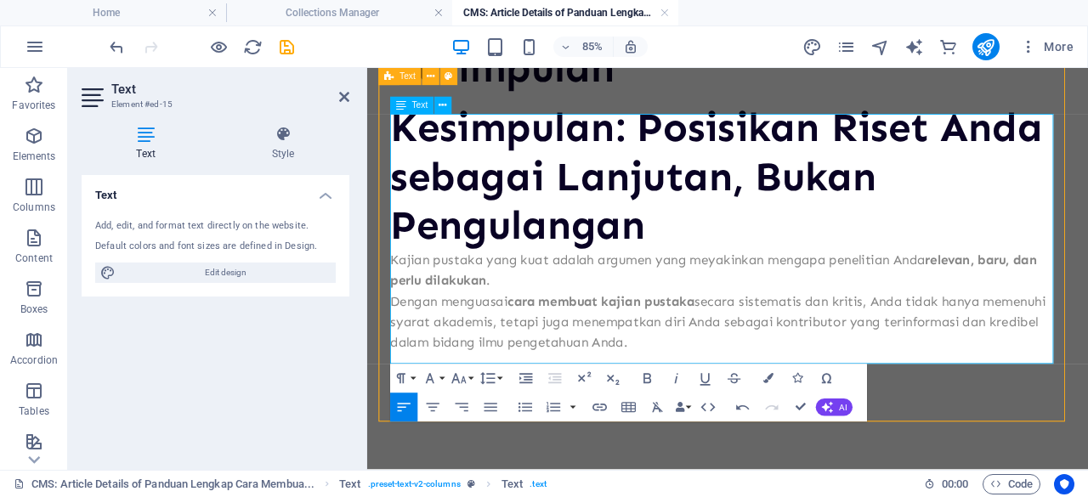
scroll to position [3294, 0]
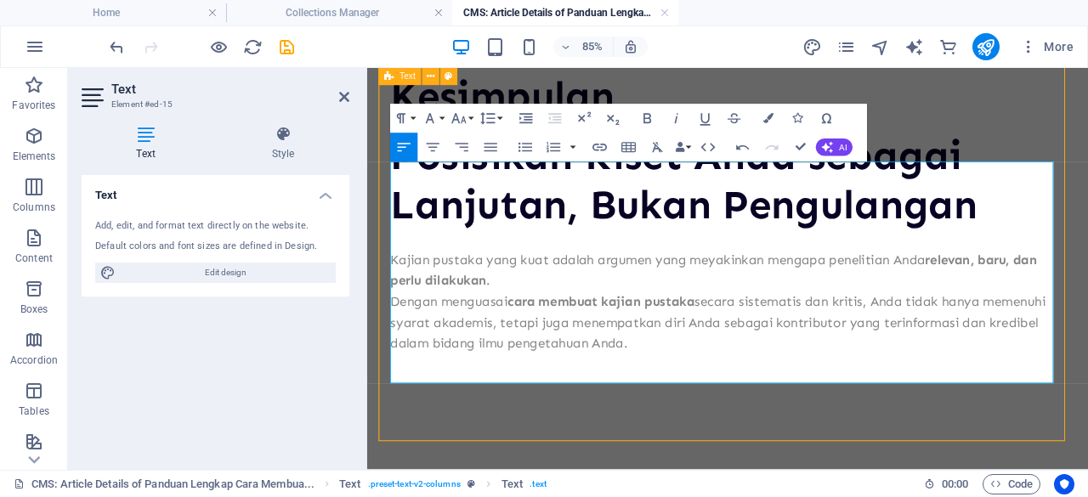
click at [947, 282] on p at bounding box center [791, 270] width 794 height 25
click at [1081, 143] on div at bounding box center [791, 136] width 794 height 14
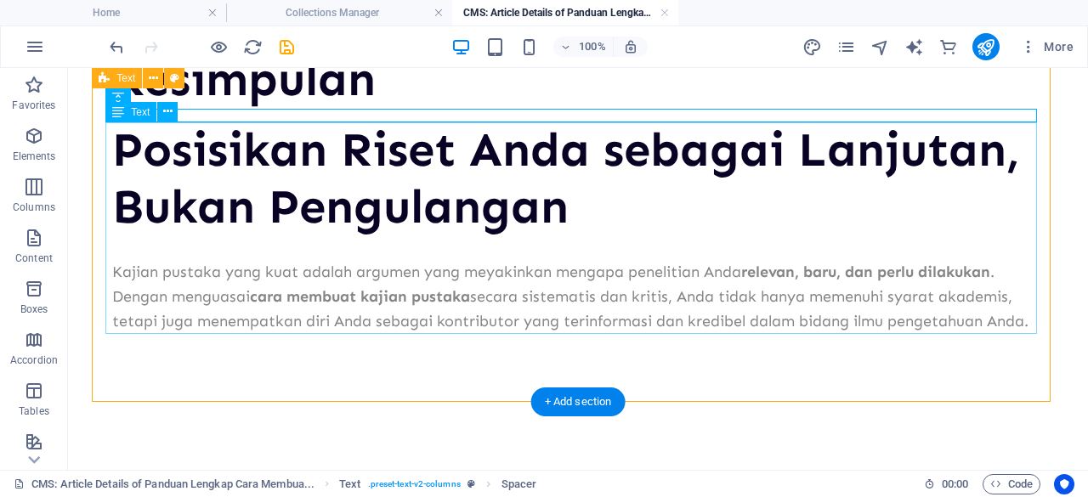
scroll to position [2907, 0]
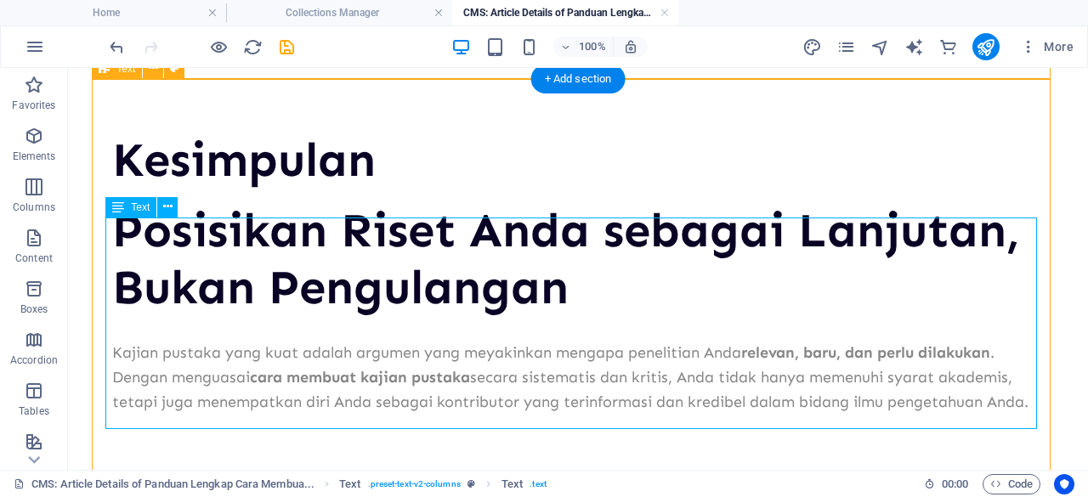
drag, startPoint x: 117, startPoint y: 234, endPoint x: 420, endPoint y: 292, distance: 308.1
click at [420, 292] on div "Posisikan Riset Anda sebagai Lanjutan, Bukan Pengulangan Kajian pustaka yang ku…" at bounding box center [578, 308] width 932 height 213
click at [431, 298] on div "Posisikan Riset Anda sebagai Lanjutan, Bukan Pengulangan Kajian pustaka yang ku…" at bounding box center [578, 308] width 932 height 213
click at [371, 166] on div "Kesimpulan" at bounding box center [578, 160] width 932 height 57
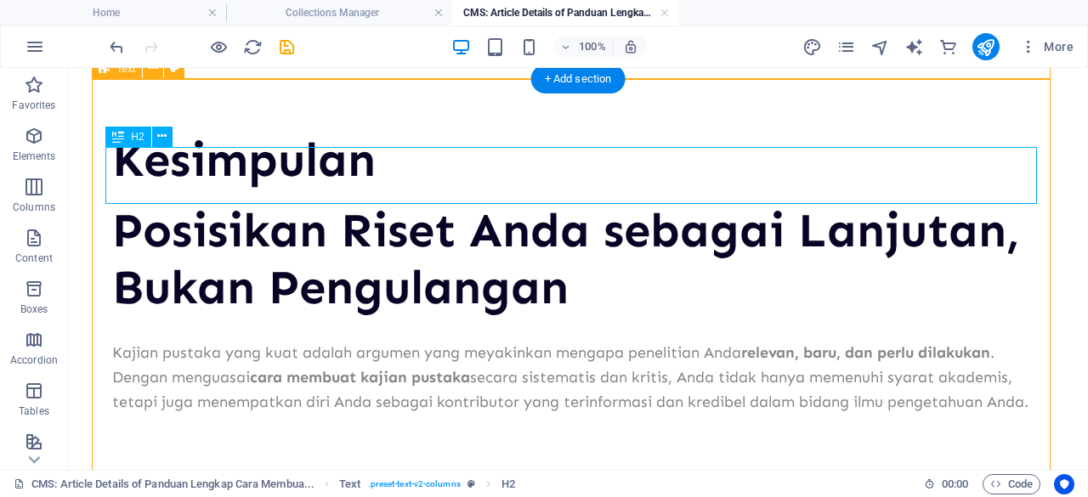
click at [371, 166] on div "Kesimpulan" at bounding box center [578, 160] width 932 height 57
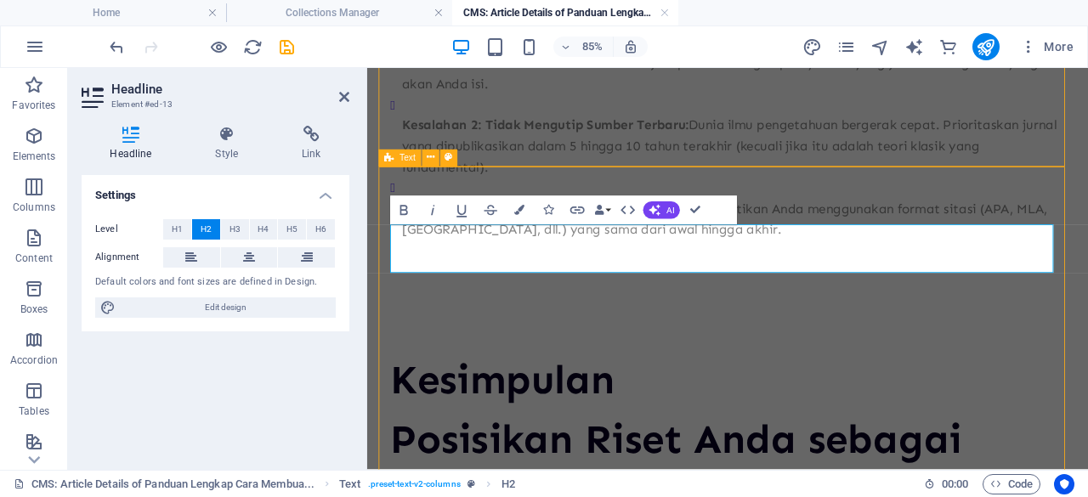
scroll to position [3149, 0]
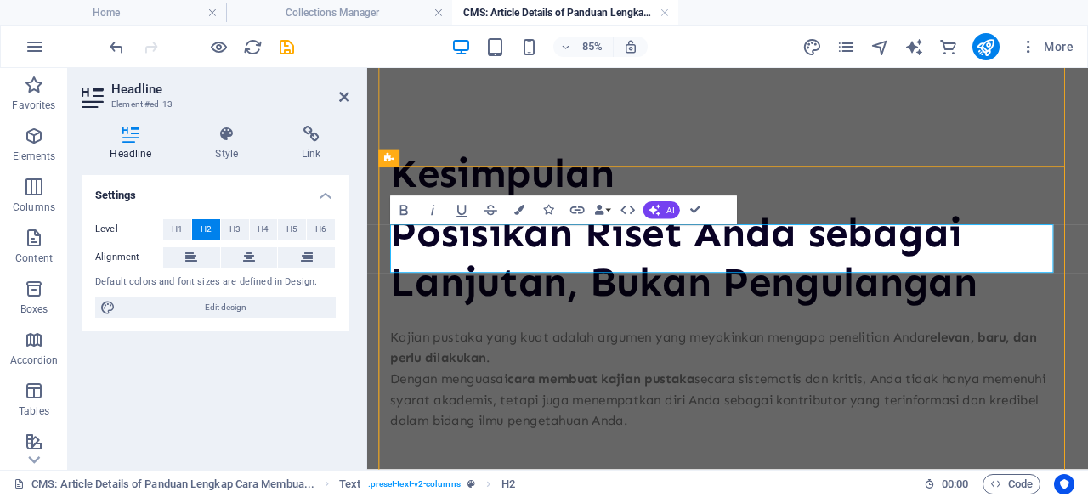
click at [695, 221] on h2 "Kesimpulan" at bounding box center [791, 192] width 794 height 57
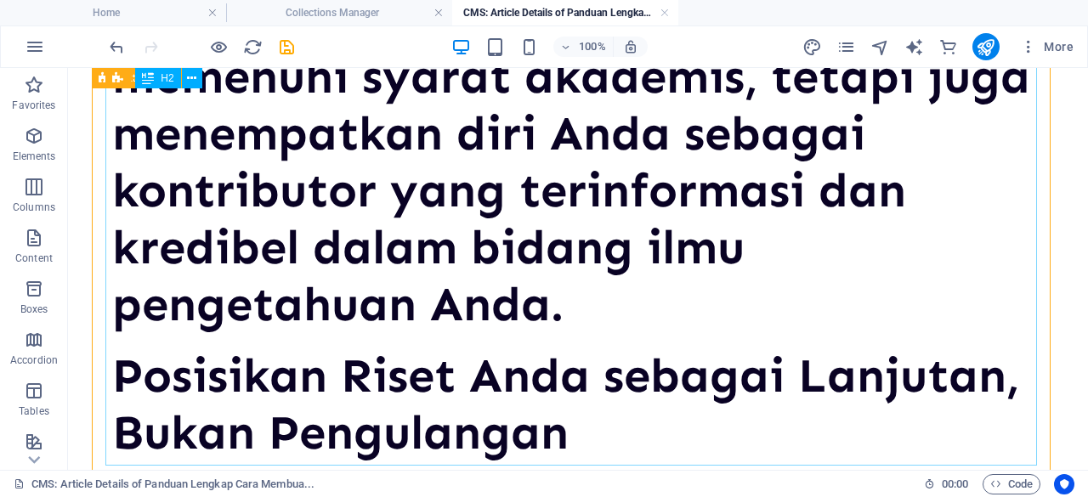
scroll to position [3303, 0]
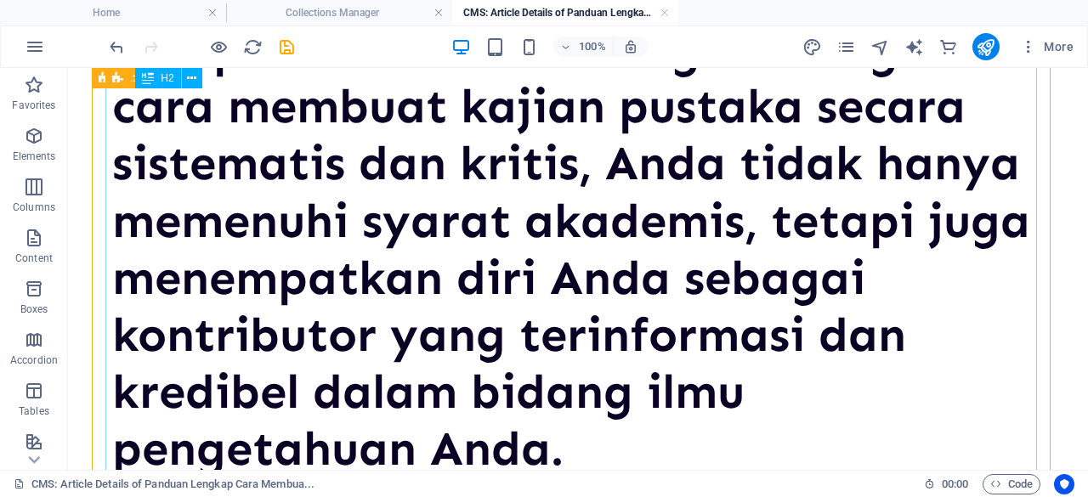
click at [401, 265] on div "Kesimpulan: Posisikan Riset Anda sebagai Lanjutan, Bukan PengulanganKajian pust…" at bounding box center [578, 107] width 932 height 742
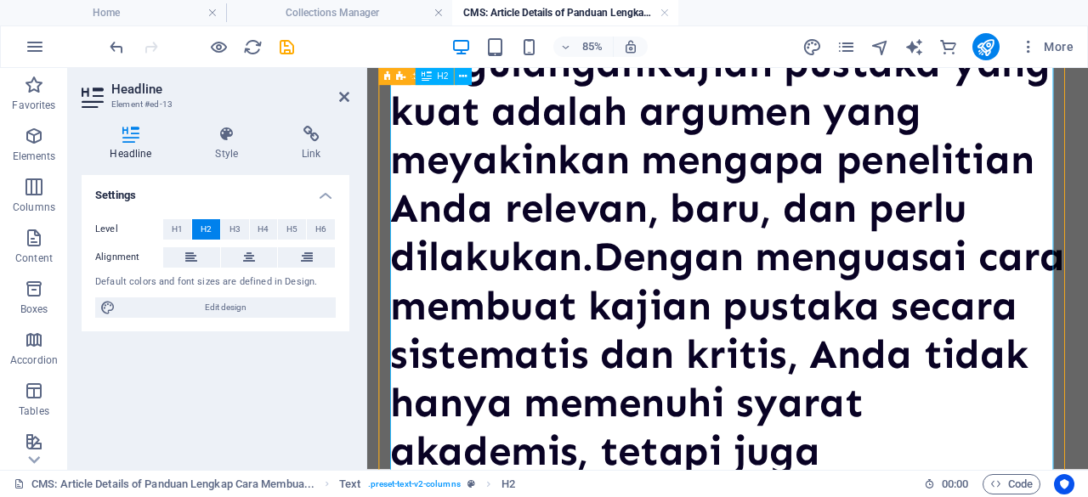
scroll to position [3396, 0]
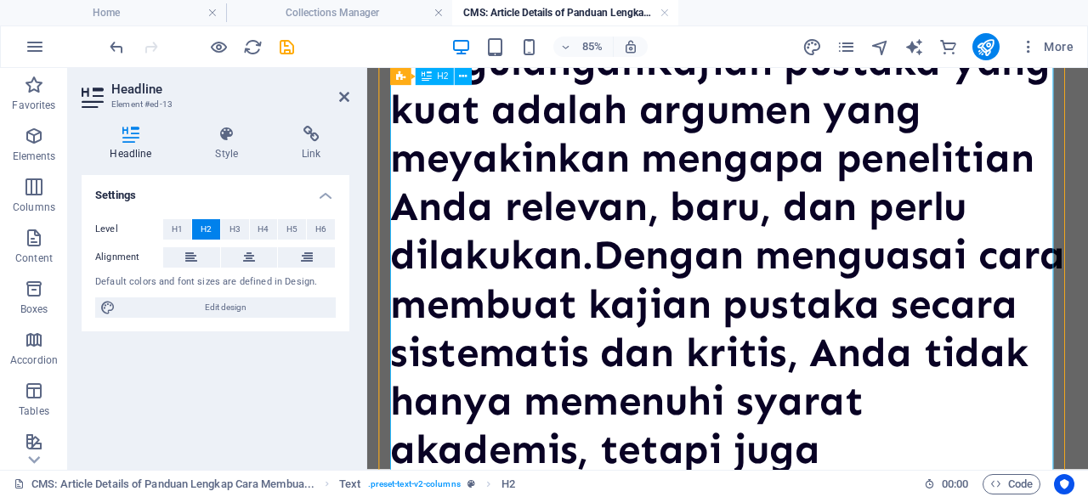
click at [657, 239] on h2 "Kesimpulan: Posisikan Riset Anda sebagai Lanjutan, Bukan PengulanganKajian pust…" at bounding box center [791, 346] width 794 height 857
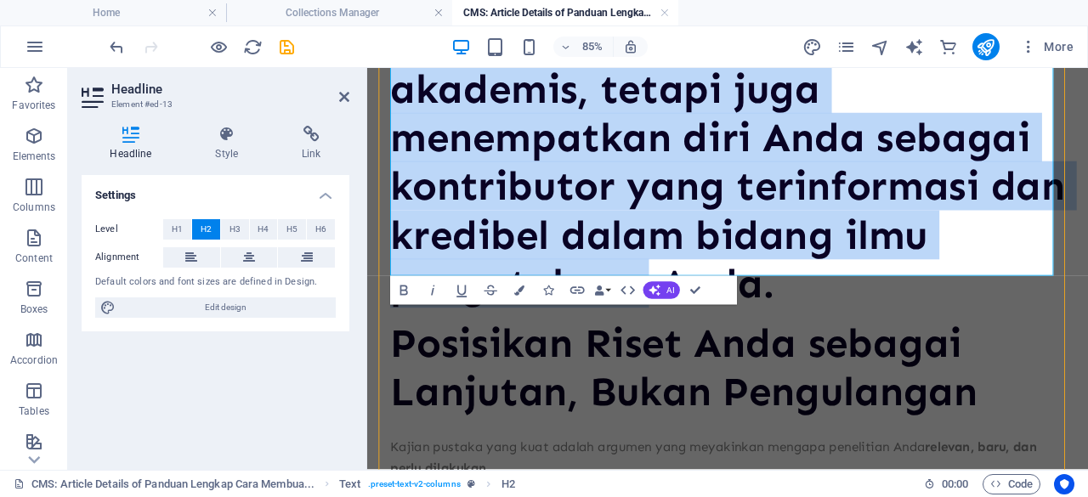
scroll to position [3952, 0]
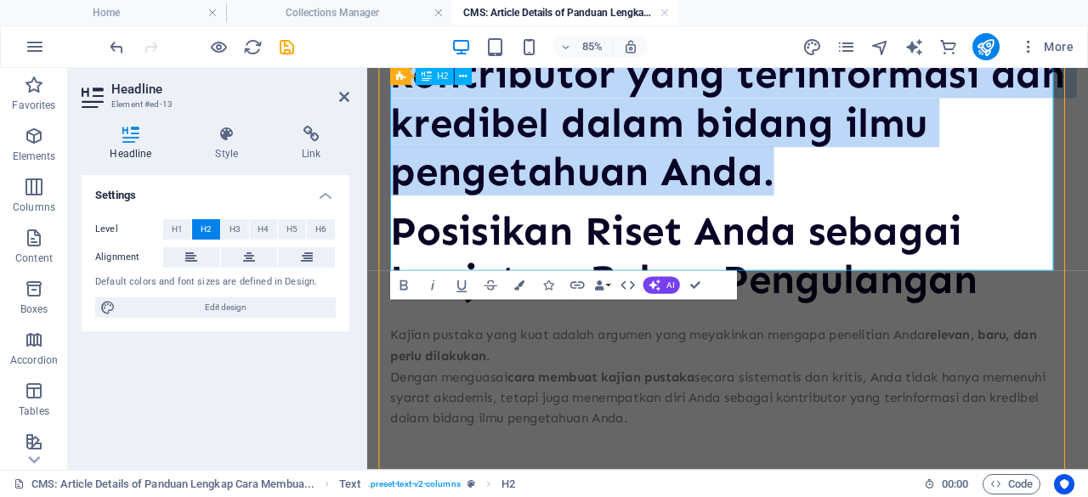
drag, startPoint x: 704, startPoint y: 150, endPoint x: 851, endPoint y: 277, distance: 194.1
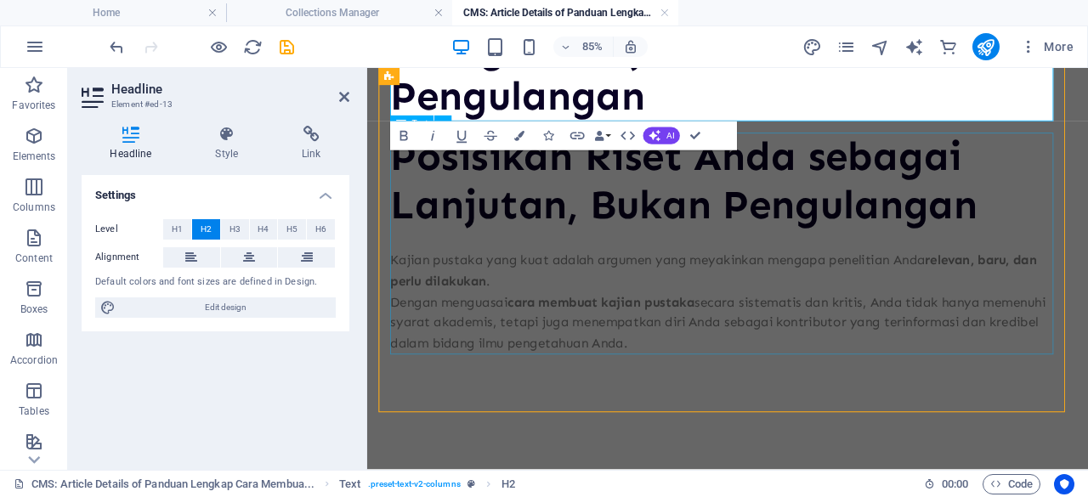
scroll to position [3317, 0]
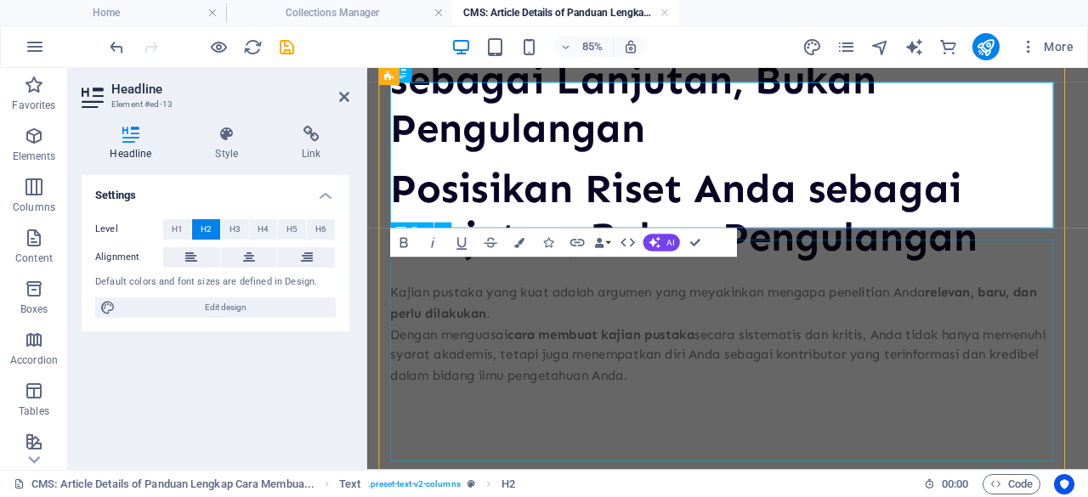
click at [890, 357] on div "Posisikan Riset Anda sebagai Lanjutan, Bukan Pengulangan Kajian pustaka yang ku…" at bounding box center [791, 312] width 794 height 261
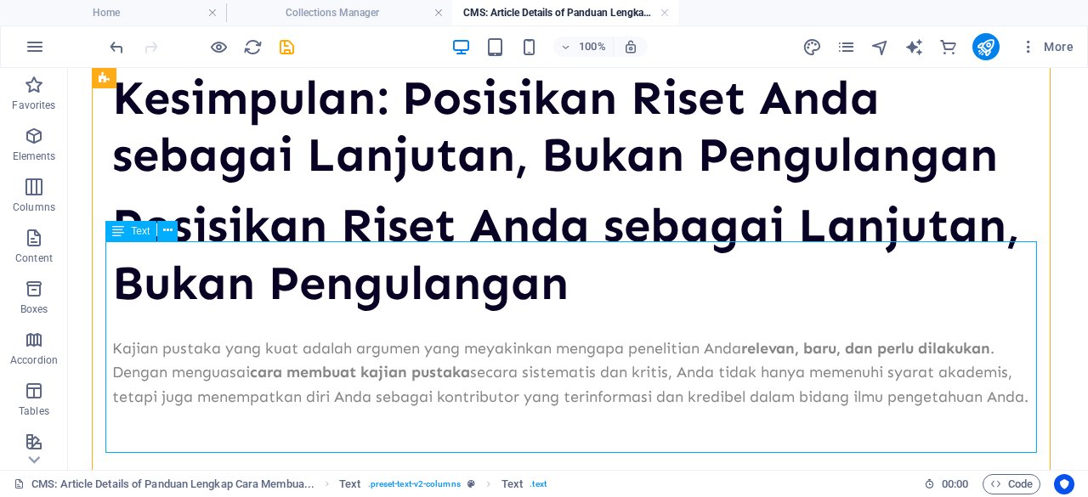
scroll to position [2926, 0]
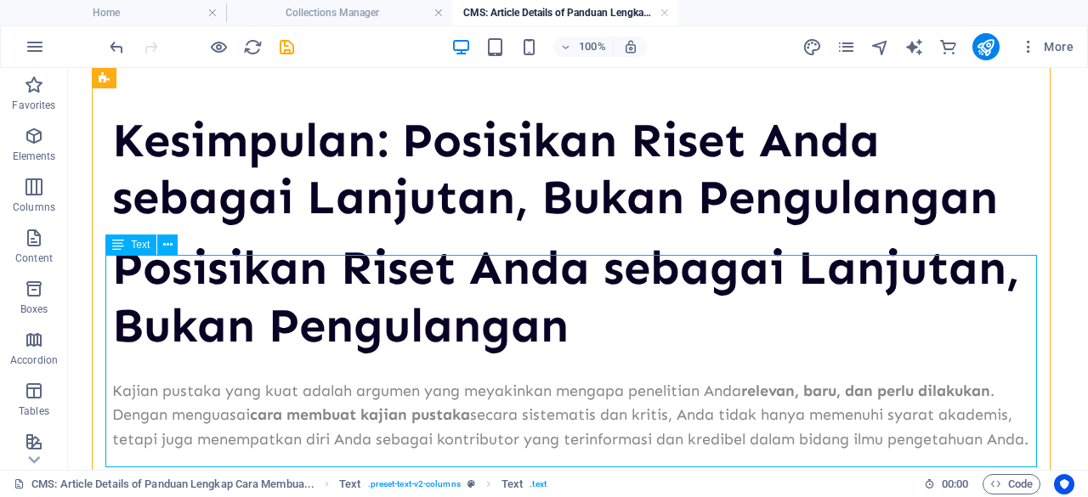
click at [643, 324] on div "Posisikan Riset Anda sebagai Lanjutan, Bukan Pengulangan Kajian pustaka yang ku…" at bounding box center [578, 346] width 932 height 213
click at [175, 290] on div "Posisikan Riset Anda sebagai Lanjutan, Bukan Pengulangan Kajian pustaka yang ku…" at bounding box center [578, 346] width 932 height 213
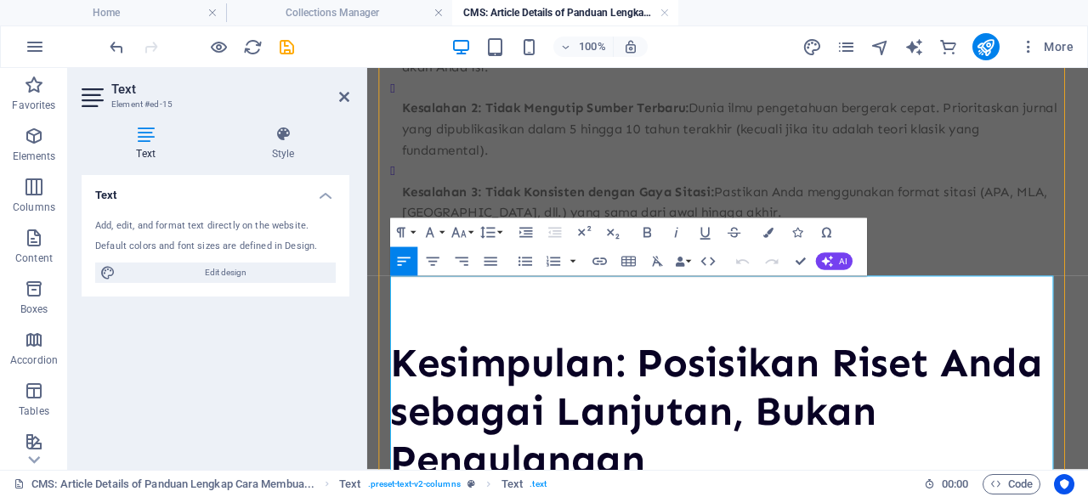
scroll to position [3274, 0]
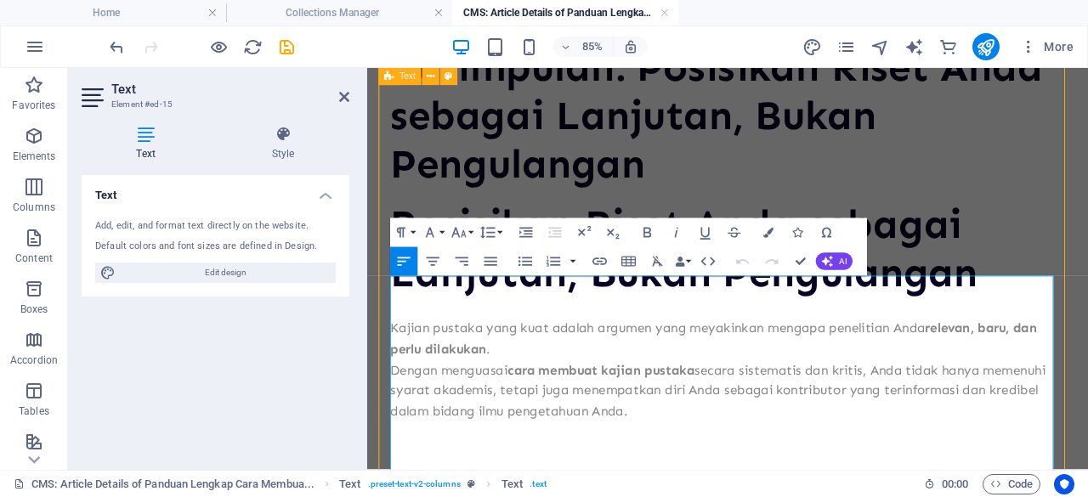
click at [399, 412] on p "Kajian pustaka yang kuat adalah argumen yang meyakinkan mengapa penelitian Anda…" at bounding box center [791, 387] width 794 height 49
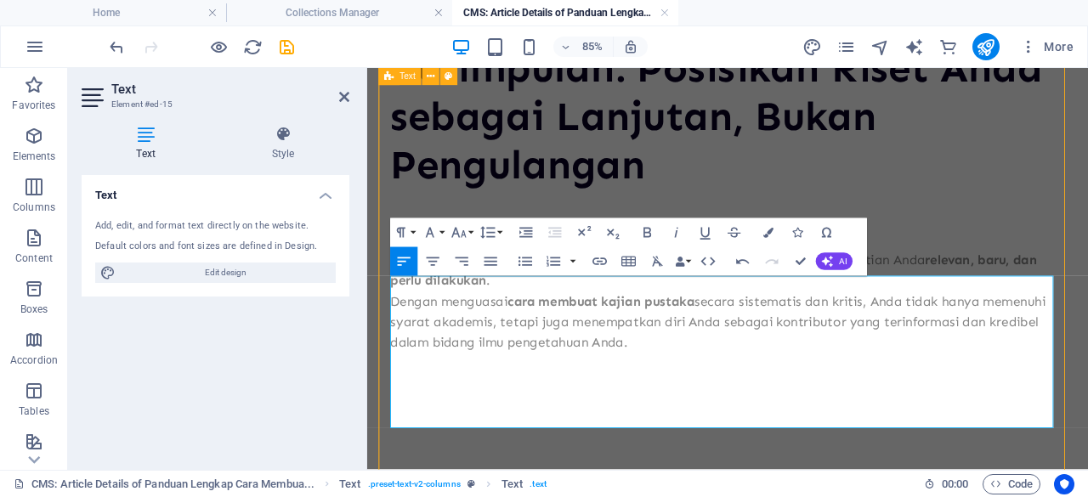
click at [400, 332] on p "Kajian pustaka yang kuat adalah argumen yang meyakinkan mengapa penelitian Anda…" at bounding box center [791, 306] width 794 height 49
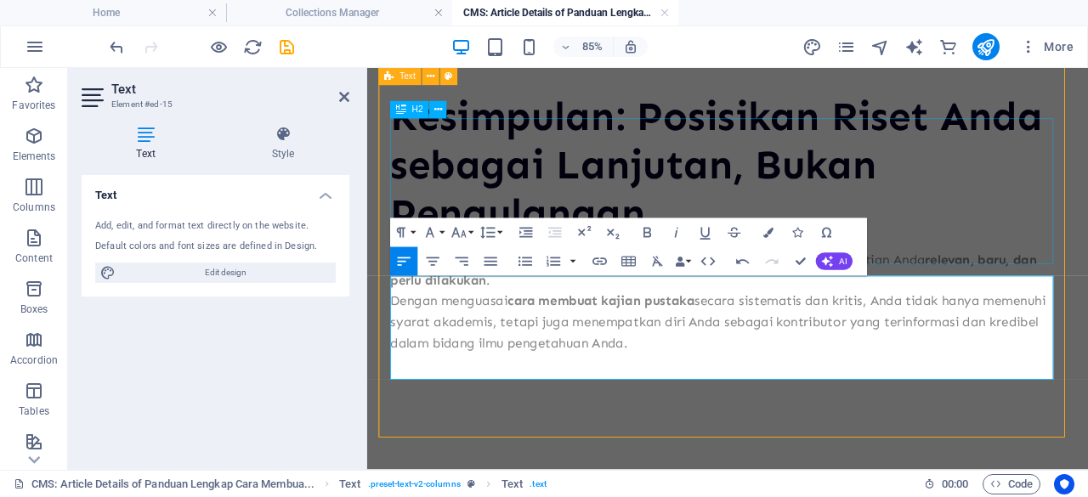
click at [1087, 184] on div "Kesimpulan: Posisikan Riset Anda sebagai Lanjutan, Bukan Pengulangan" at bounding box center [791, 183] width 794 height 172
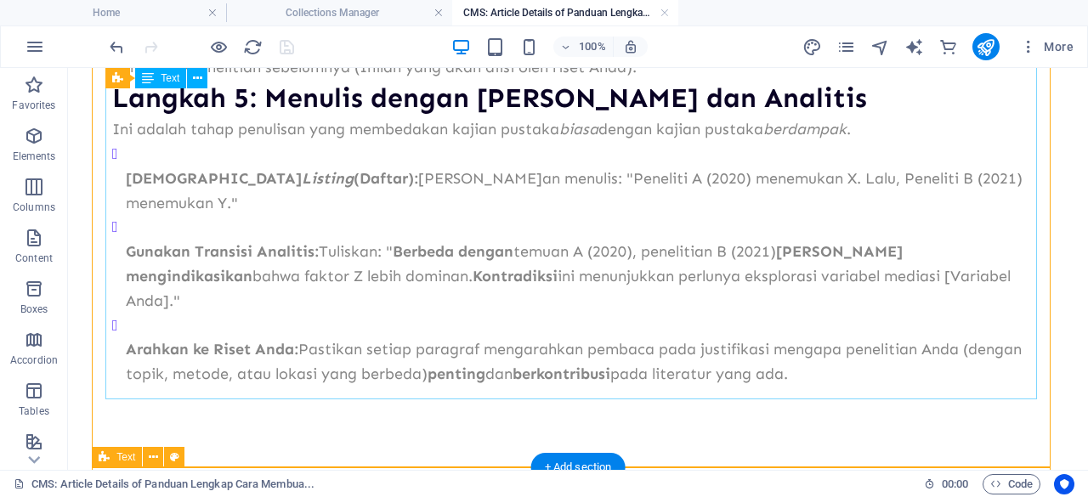
scroll to position [1984, 0]
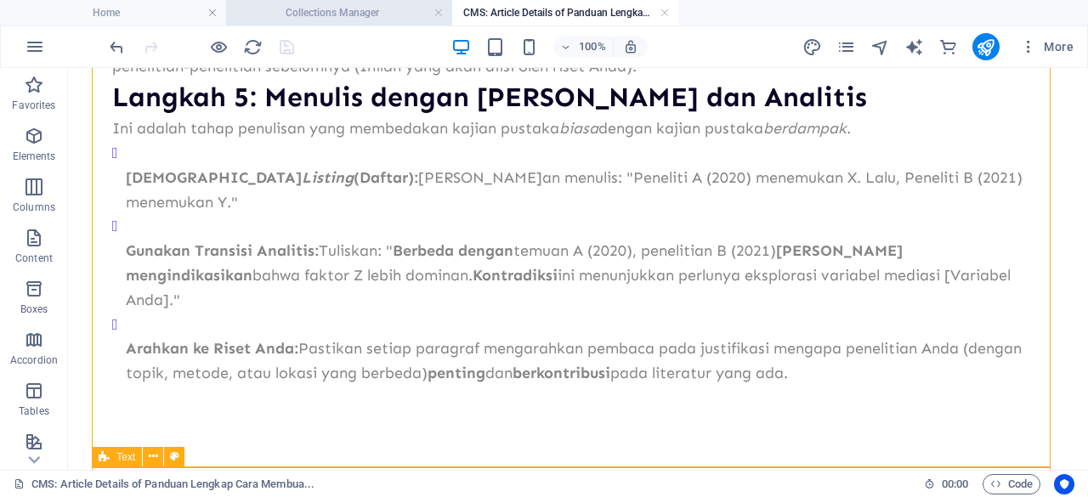
click at [382, 14] on h4 "Collections Manager" at bounding box center [339, 12] width 226 height 19
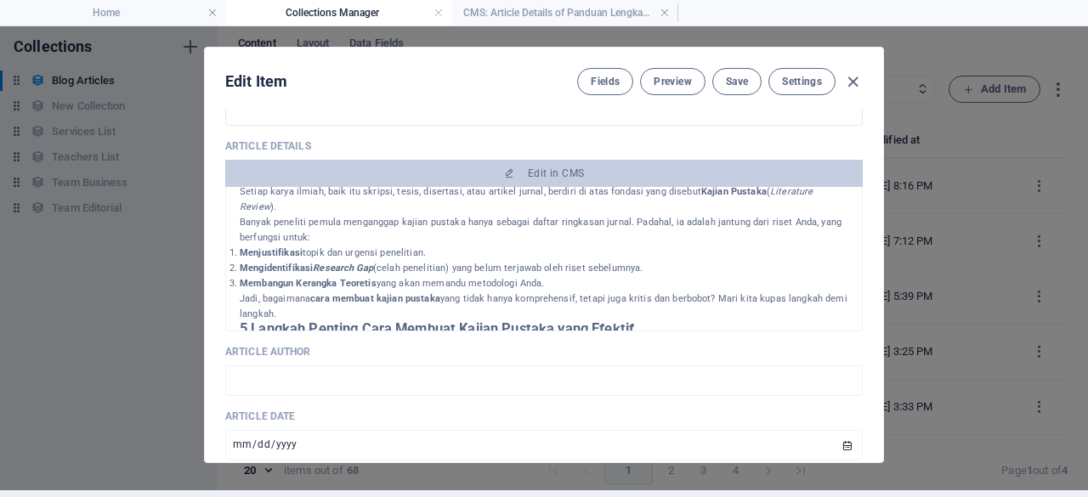
scroll to position [95, 0]
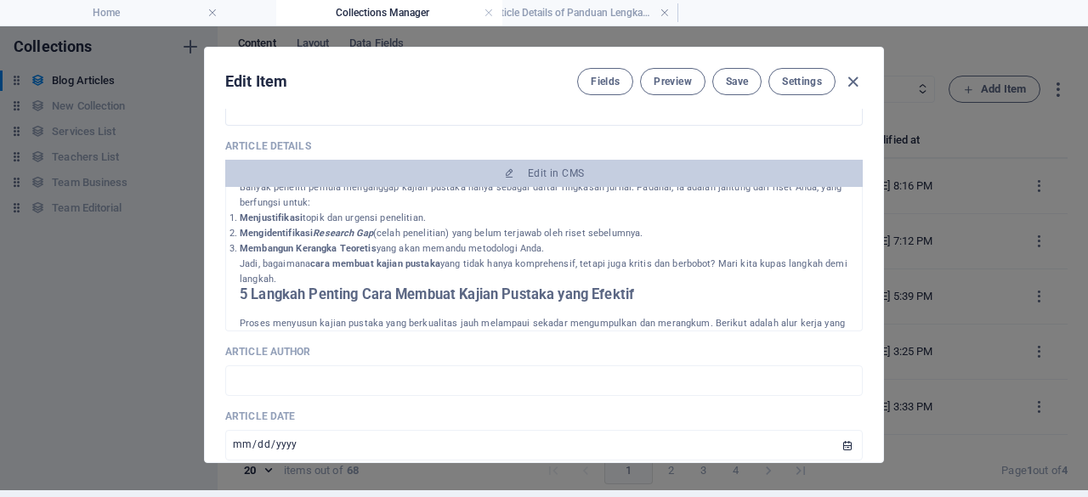
drag, startPoint x: 290, startPoint y: 3, endPoint x: 374, endPoint y: 83, distance: 116.1
click at [516, 6] on h4 "CMS: Article Details of Panduan Lengkap Cara Membua..." at bounding box center [565, 12] width 226 height 19
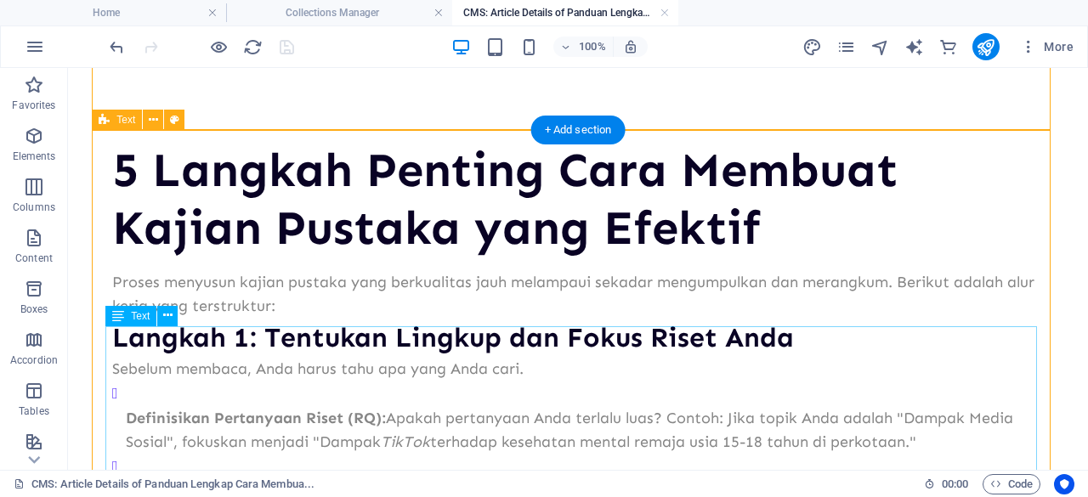
scroll to position [735, 0]
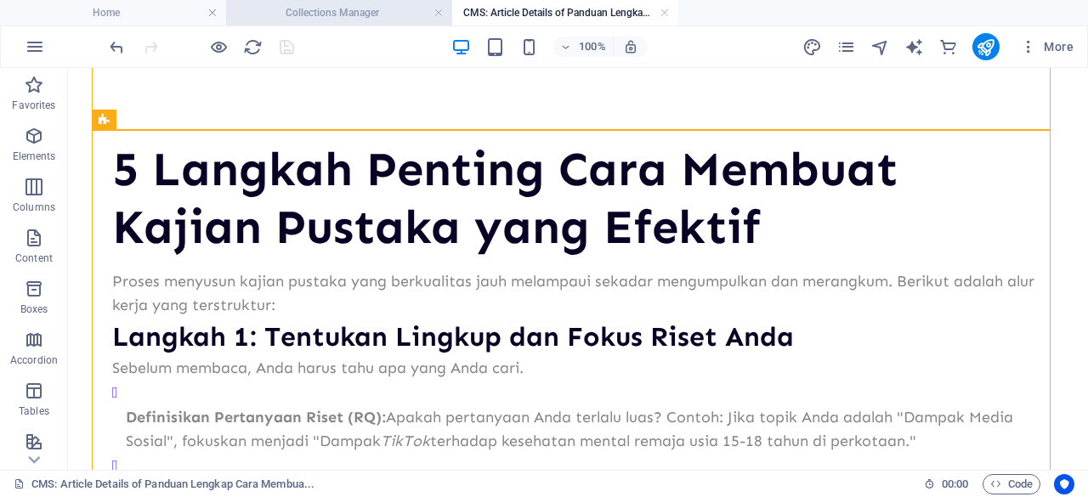
click at [379, 14] on h4 "Collections Manager" at bounding box center [339, 12] width 226 height 19
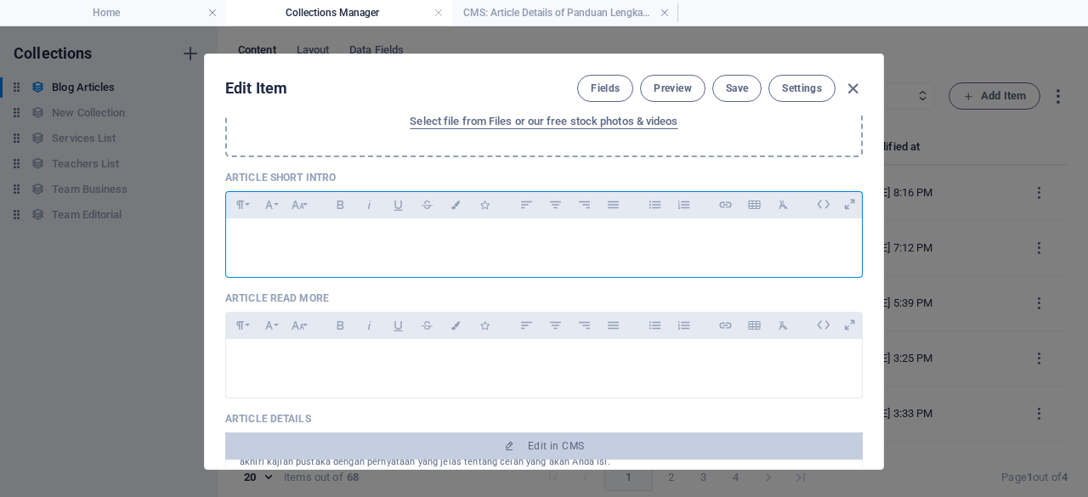
scroll to position [342, 0]
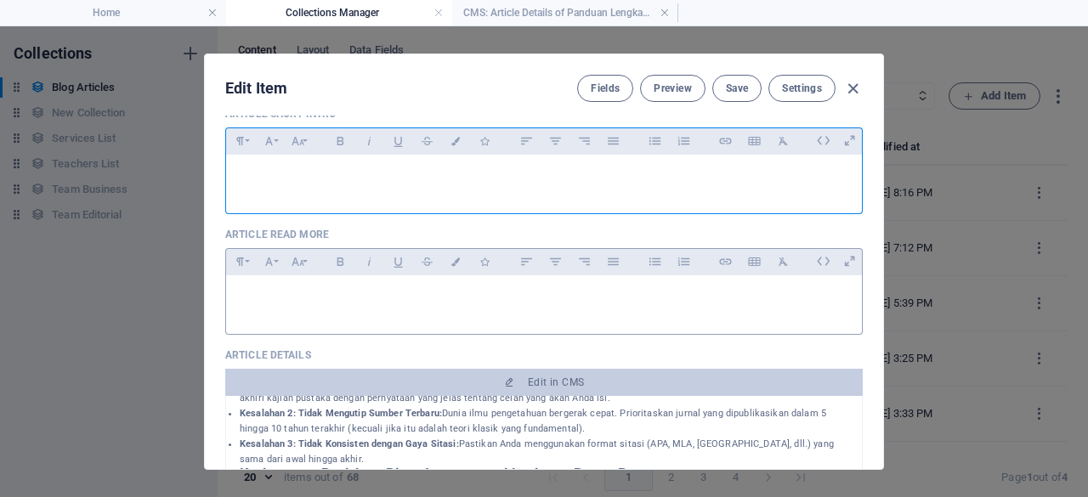
click at [376, 309] on div at bounding box center [544, 300] width 636 height 51
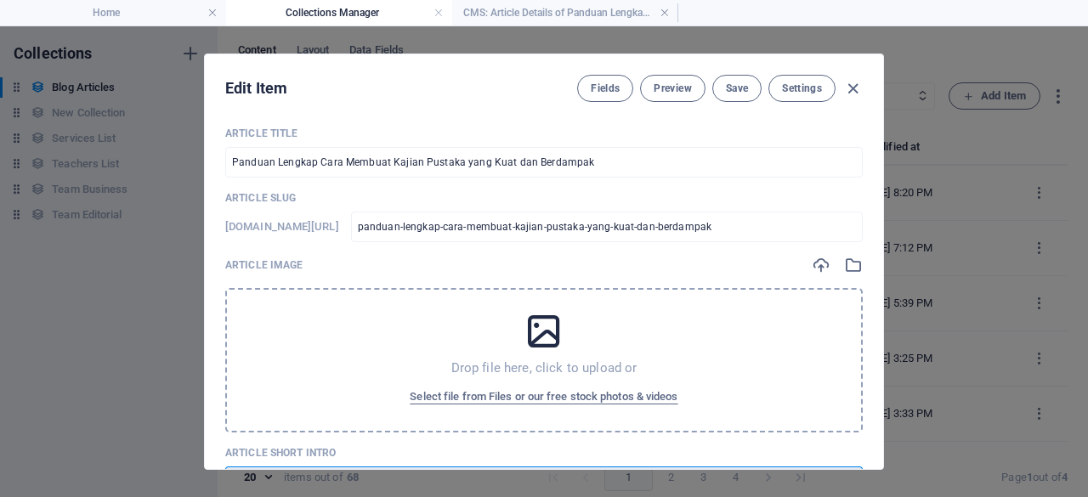
scroll to position [41, 0]
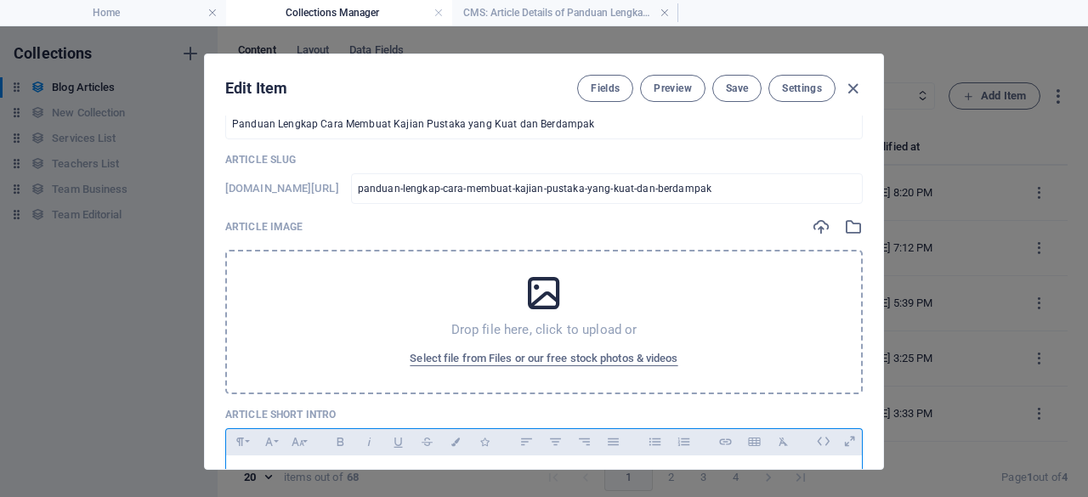
click at [502, 259] on div "Drop file here, click to upload or Select file from Files or our free stock pho…" at bounding box center [544, 322] width 638 height 145
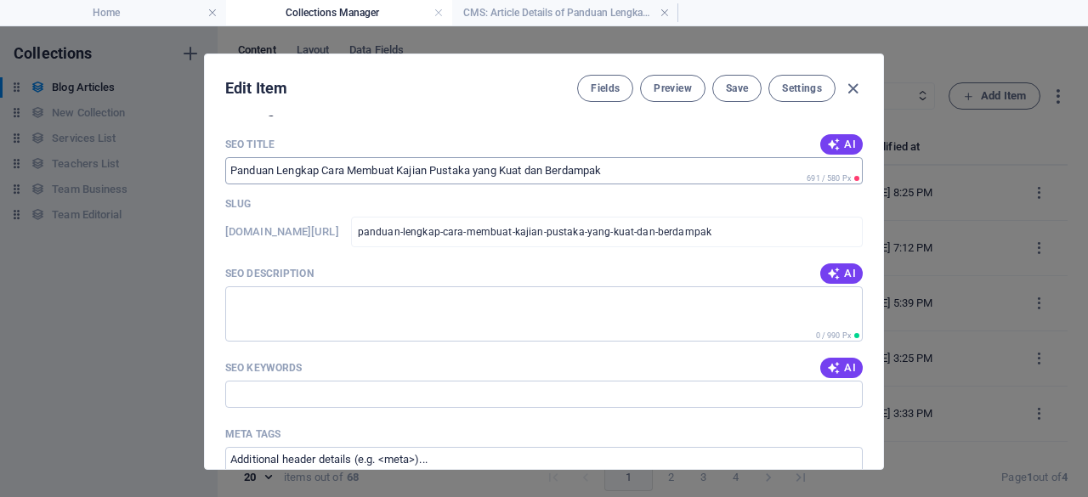
scroll to position [1224, 0]
click at [839, 272] on span "AI" at bounding box center [841, 275] width 29 height 14
type textarea "Pelajari cara membuat kajian pustaka yang kuat dan berdampak untuk meningkatkan…"
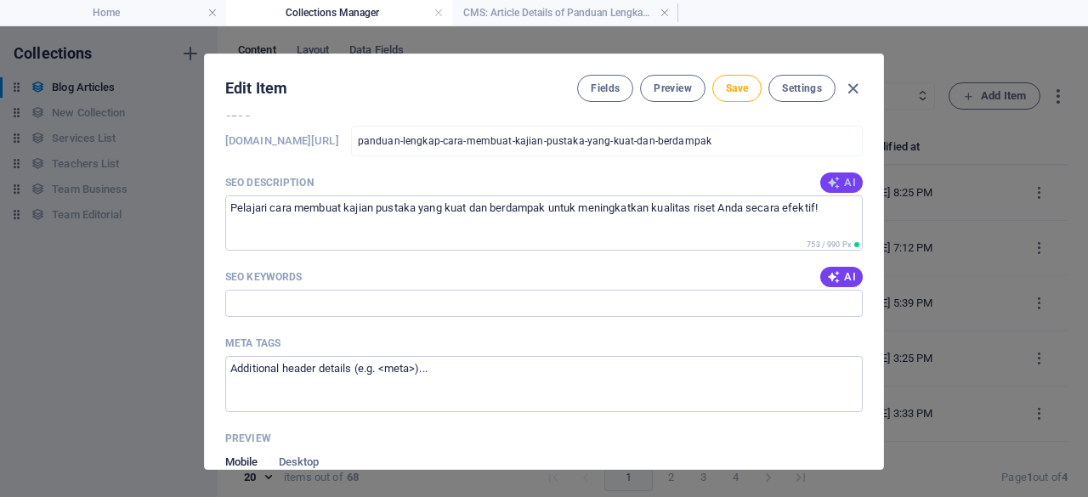
scroll to position [1318, 0]
click at [839, 272] on span "AI" at bounding box center [841, 276] width 29 height 14
type input "kajian pustaka, cara membuat kajian pustaka, literatur review, riset ilmiah, me…"
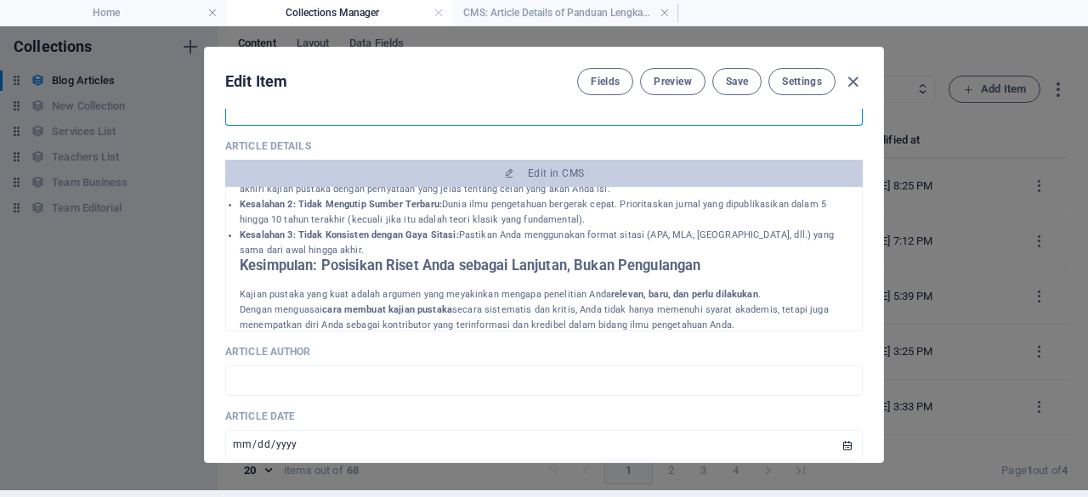
scroll to position [825, 0]
drag, startPoint x: 238, startPoint y: 205, endPoint x: 726, endPoint y: 307, distance: 498.6
copy div "Panduan Lengkap Cara Membuat Kajian Pustaka yang Kuat dan Berdampak Mengapa Kaj…"
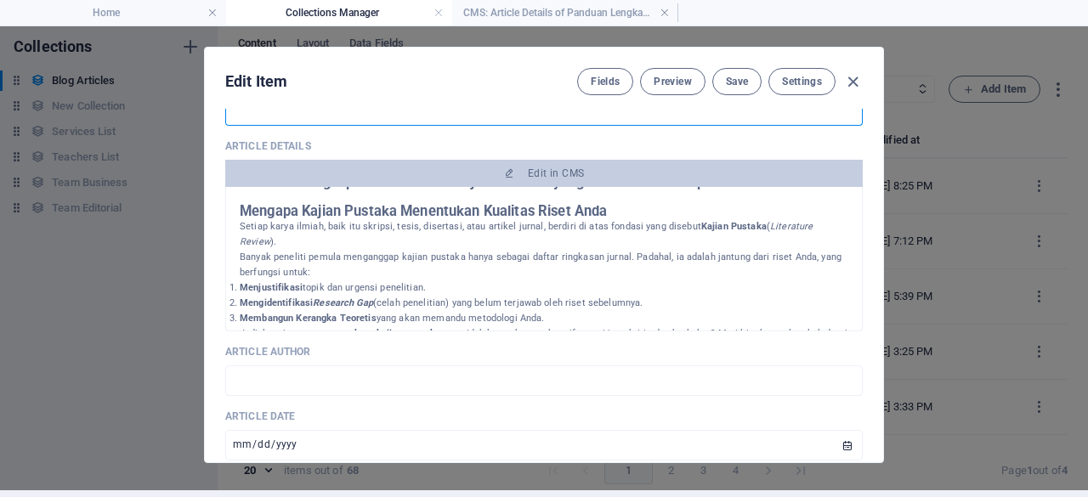
scroll to position [0, 0]
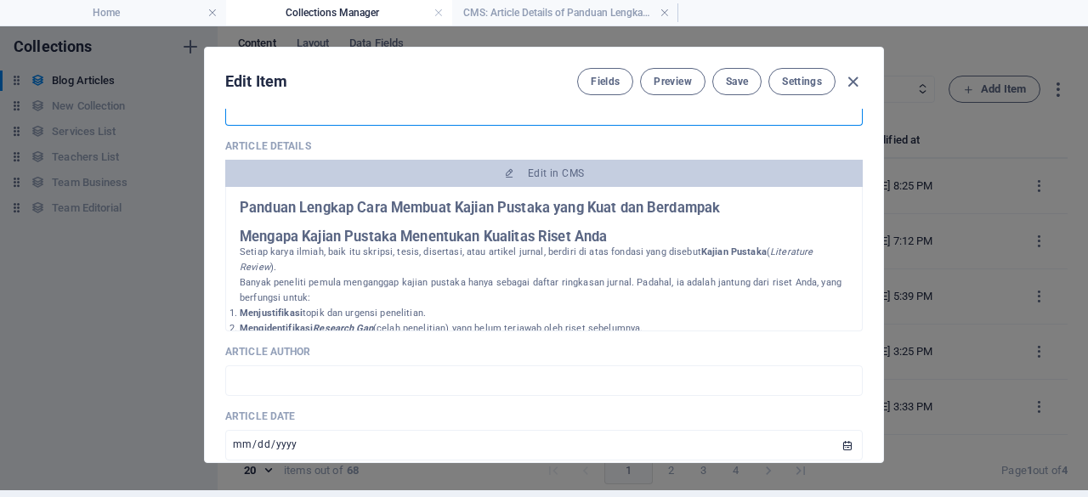
click at [514, 275] on p "Banyak peneliti pemula menganggap kajian pustaka hanya sebagai daftar ringkasan…" at bounding box center [544, 290] width 609 height 31
click at [845, 83] on icon "button" at bounding box center [853, 82] width 20 height 20
